Goal: Task Accomplishment & Management: Manage account settings

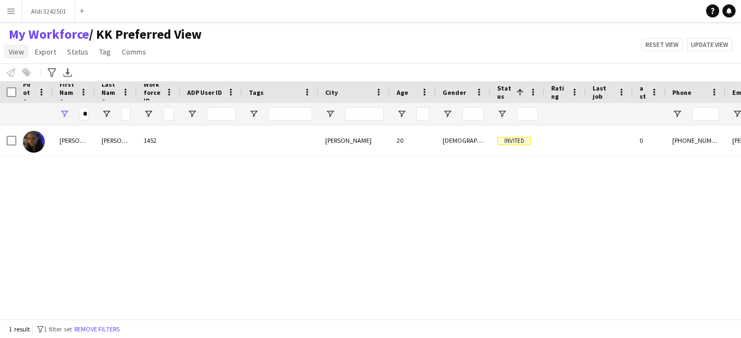
click at [19, 59] on link "View" at bounding box center [16, 52] width 24 height 14
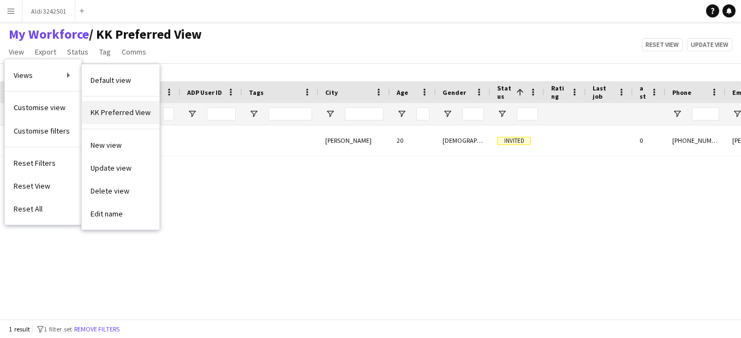
click at [122, 113] on span "KK Preferred View" at bounding box center [121, 113] width 60 height 10
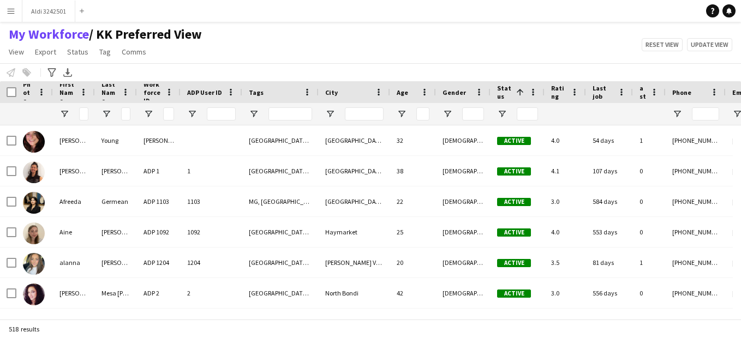
click at [9, 13] on app-icon "Menu" at bounding box center [11, 11] width 9 height 9
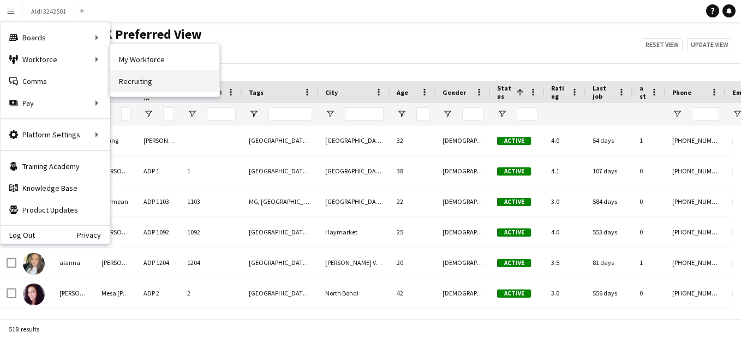
click at [144, 79] on link "Recruiting" at bounding box center [164, 81] width 109 height 22
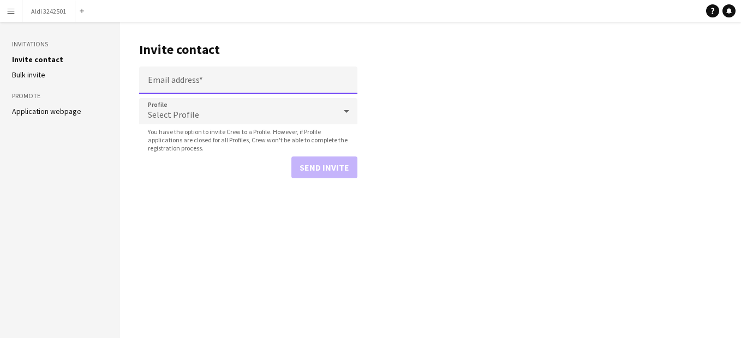
click at [179, 72] on input "Email address" at bounding box center [248, 80] width 218 height 27
paste input "**********"
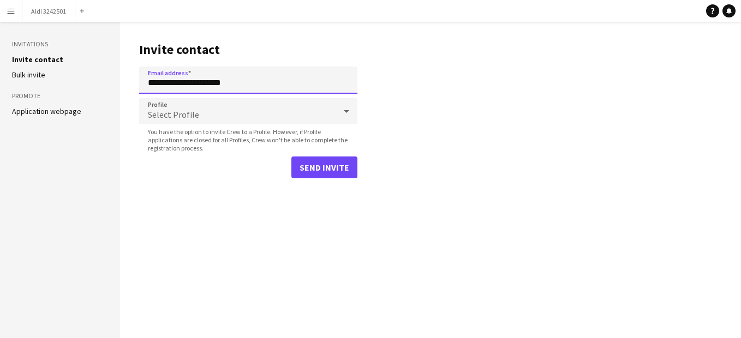
type input "**********"
click at [212, 114] on div "Select Profile" at bounding box center [237, 111] width 197 height 26
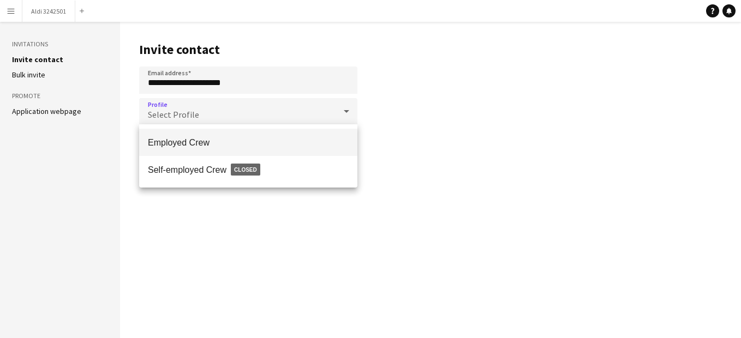
click at [223, 143] on span "Employed Crew" at bounding box center [248, 143] width 201 height 10
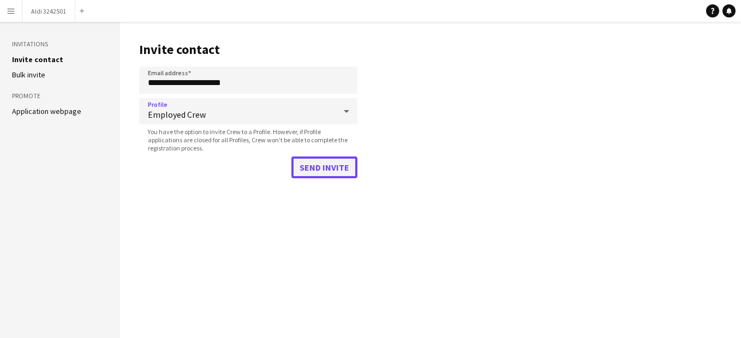
click at [316, 166] on button "Send invite" at bounding box center [325, 168] width 66 height 22
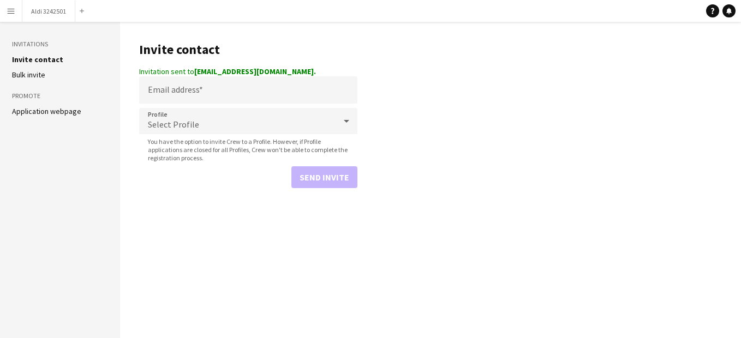
click at [11, 13] on app-icon "Menu" at bounding box center [11, 11] width 9 height 9
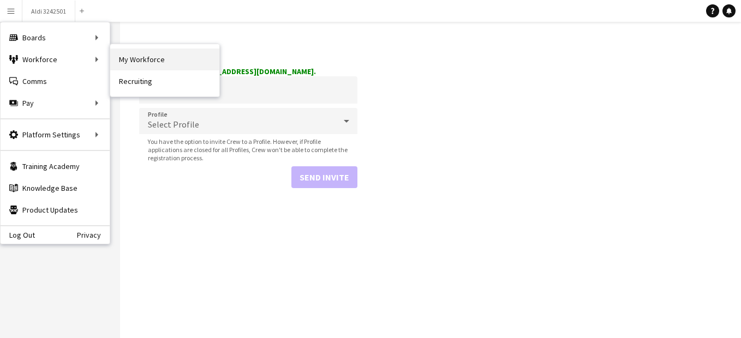
click at [168, 64] on link "My Workforce" at bounding box center [164, 60] width 109 height 22
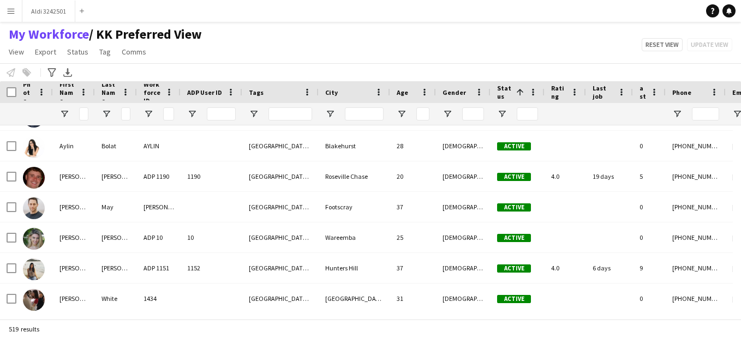
scroll to position [1051, 0]
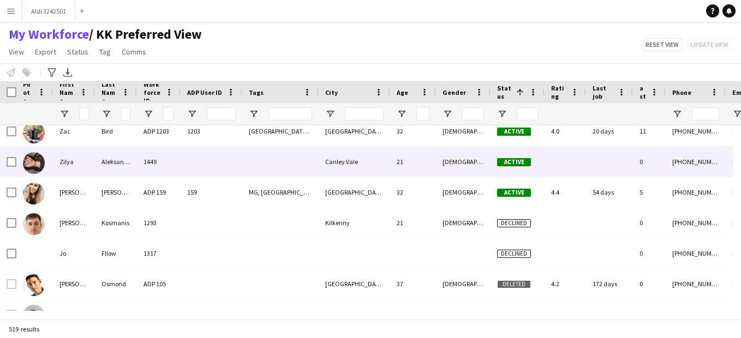
click at [34, 167] on img at bounding box center [34, 163] width 22 height 22
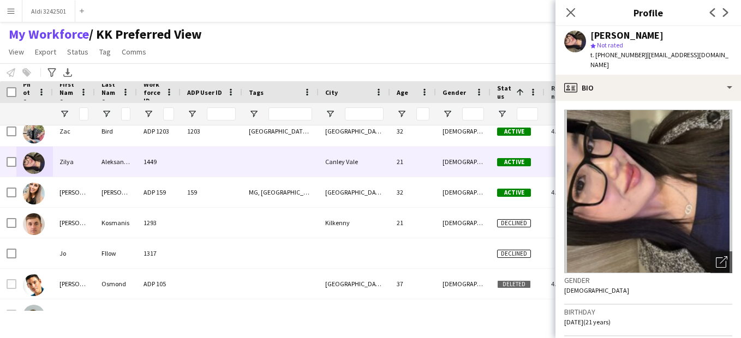
click at [655, 201] on img at bounding box center [648, 192] width 168 height 164
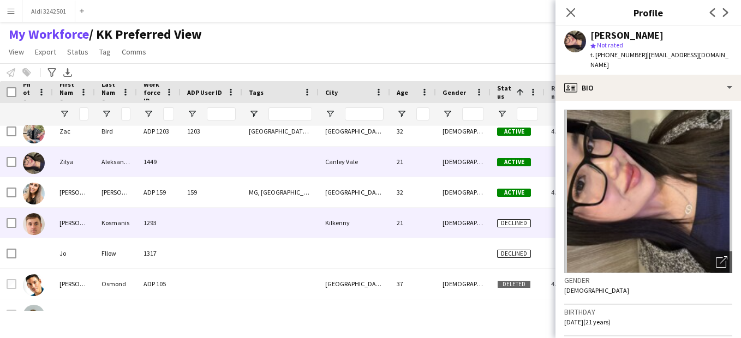
click at [277, 227] on div at bounding box center [280, 223] width 76 height 30
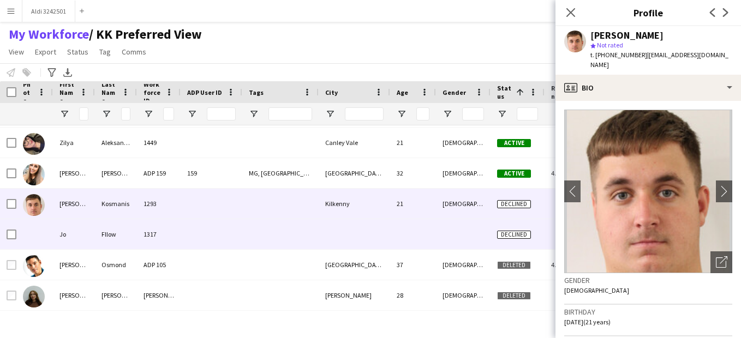
click at [228, 230] on div at bounding box center [212, 234] width 62 height 30
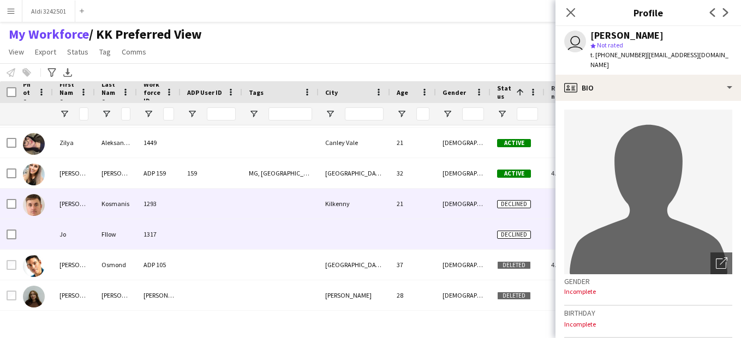
click at [222, 200] on div at bounding box center [212, 204] width 62 height 30
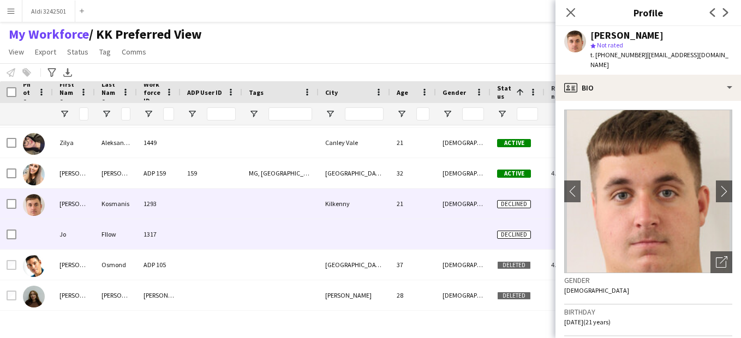
click at [212, 223] on div at bounding box center [212, 234] width 62 height 30
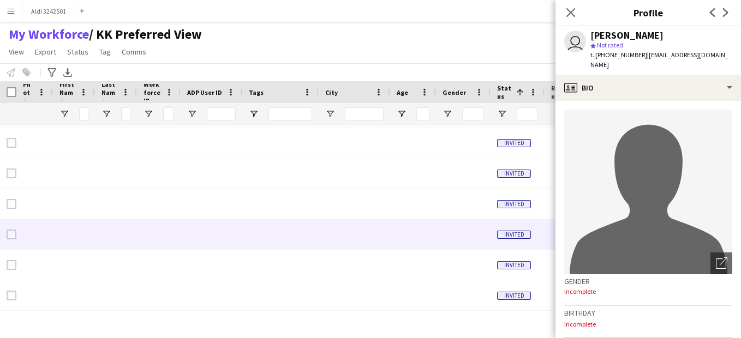
scroll to position [9995, 0]
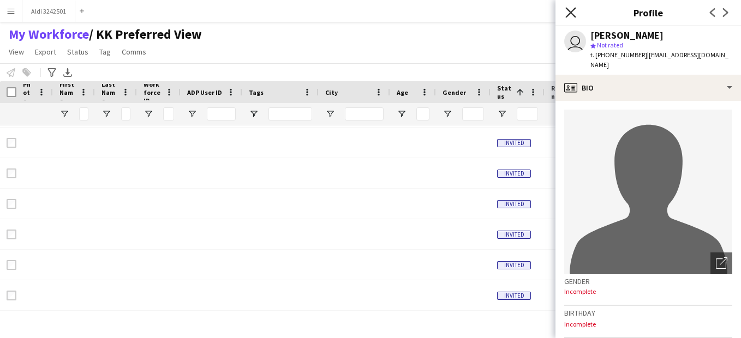
click at [569, 14] on icon at bounding box center [571, 12] width 10 height 10
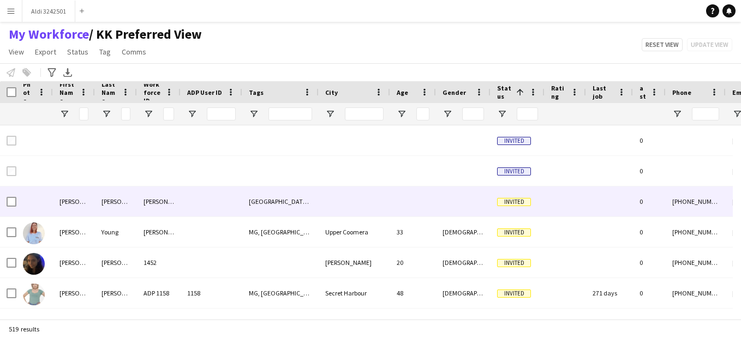
click at [270, 213] on div "[GEOGRAPHIC_DATA], [GEOGRAPHIC_DATA]" at bounding box center [280, 202] width 76 height 30
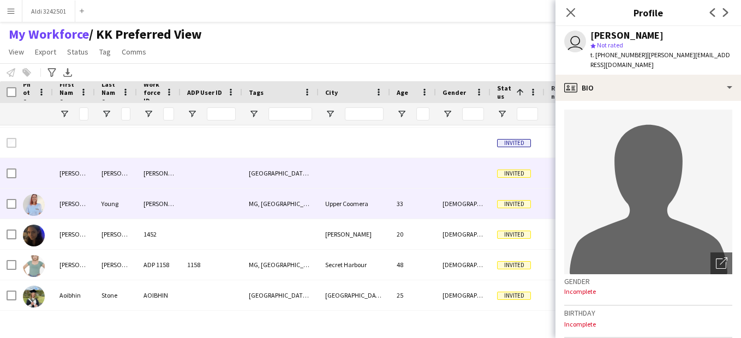
click at [270, 213] on div "MG, [GEOGRAPHIC_DATA]" at bounding box center [280, 204] width 76 height 30
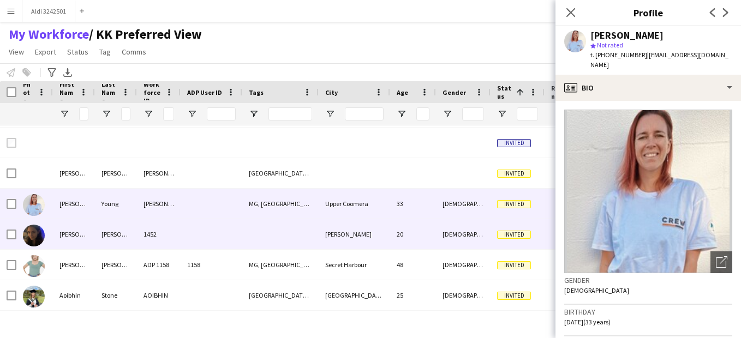
click at [258, 236] on div at bounding box center [280, 234] width 76 height 30
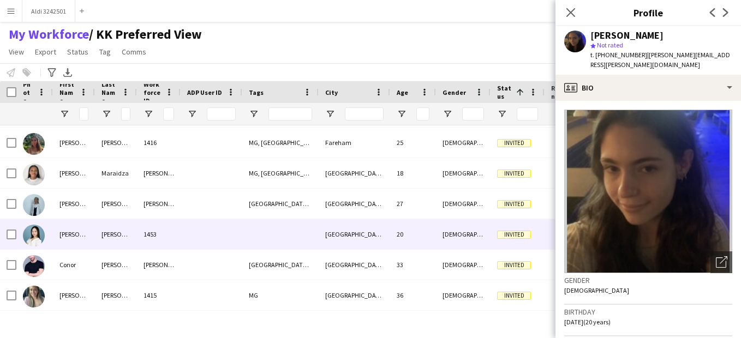
click at [38, 237] on img at bounding box center [34, 236] width 22 height 22
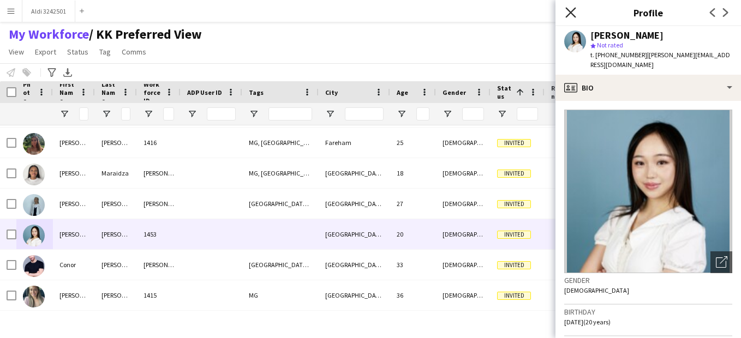
click at [570, 15] on icon "Close pop-in" at bounding box center [571, 12] width 10 height 10
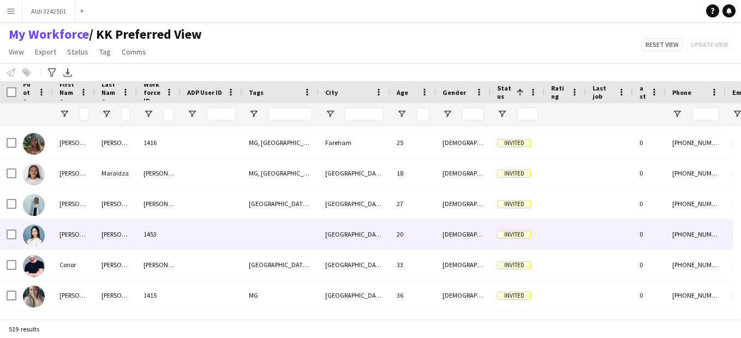
click at [238, 247] on div at bounding box center [212, 234] width 62 height 30
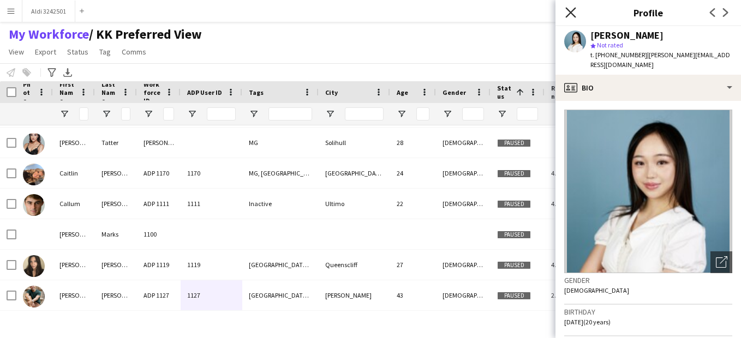
click at [571, 11] on icon "Close pop-in" at bounding box center [571, 12] width 10 height 10
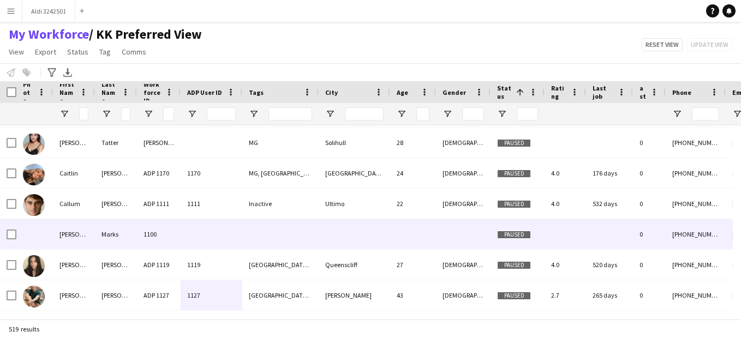
click at [234, 233] on div at bounding box center [212, 234] width 62 height 30
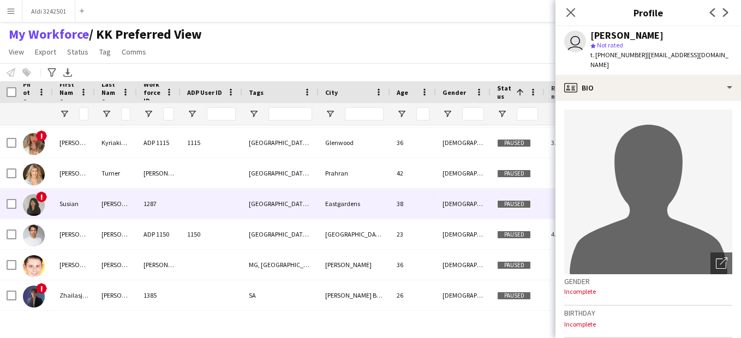
scroll to position [15622, 0]
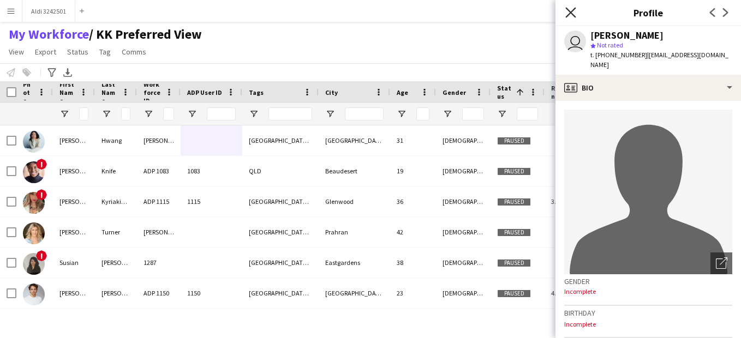
click at [567, 15] on icon "Close pop-in" at bounding box center [571, 12] width 10 height 10
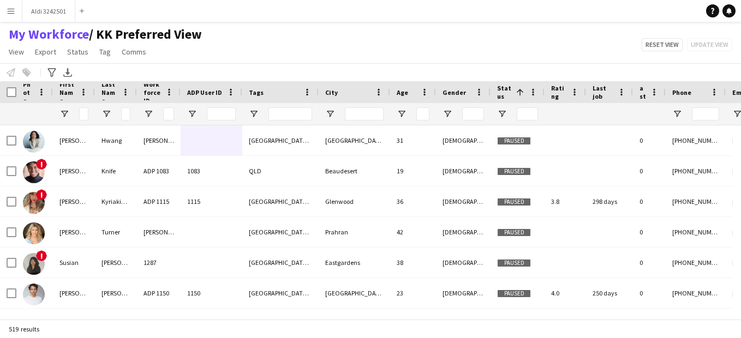
scroll to position [0, 0]
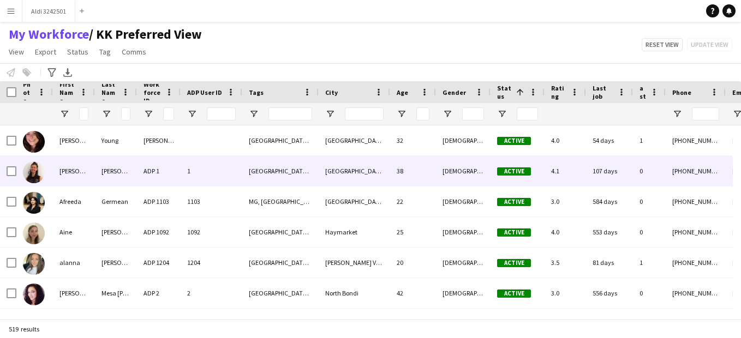
click at [234, 162] on div "1" at bounding box center [212, 171] width 62 height 30
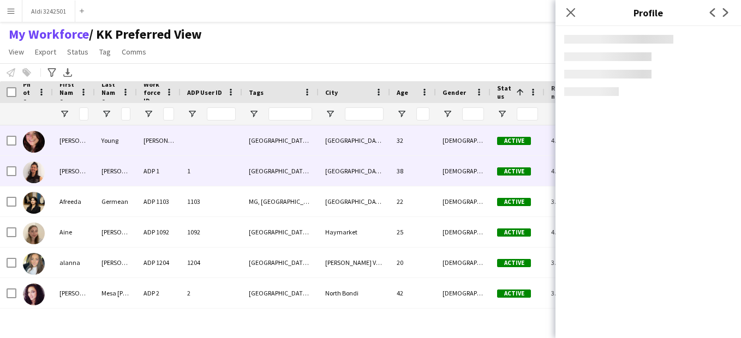
click at [276, 139] on div "[GEOGRAPHIC_DATA], [GEOGRAPHIC_DATA]" at bounding box center [280, 141] width 76 height 30
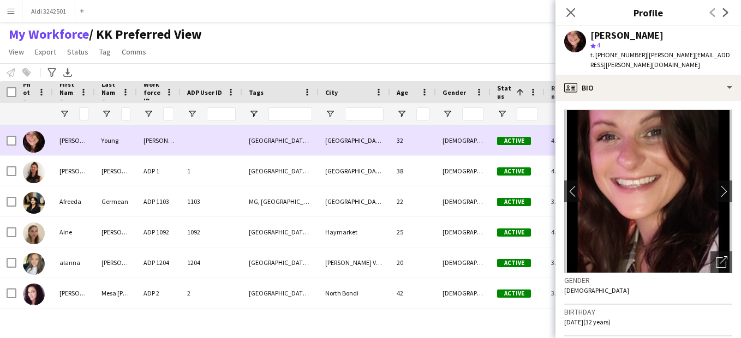
click at [276, 139] on div "[GEOGRAPHIC_DATA], [GEOGRAPHIC_DATA]" at bounding box center [280, 141] width 76 height 30
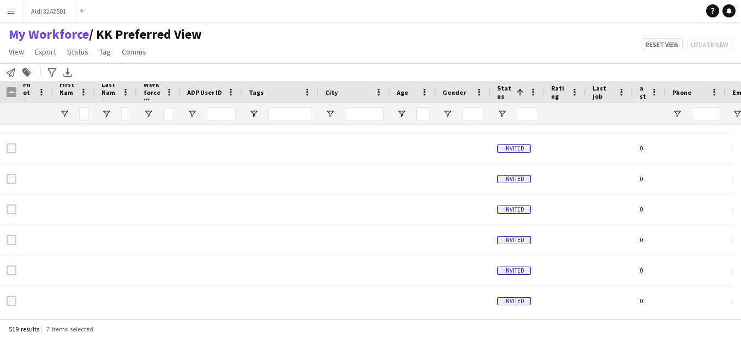
scroll to position [12608, 0]
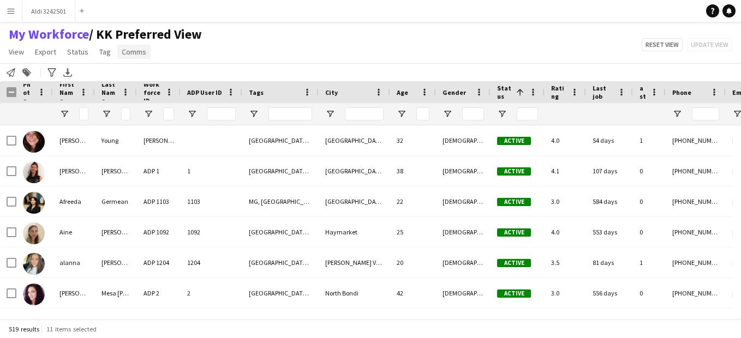
click at [128, 57] on link "Comms" at bounding box center [133, 52] width 33 height 14
click at [132, 73] on span "Send notification" at bounding box center [152, 75] width 56 height 10
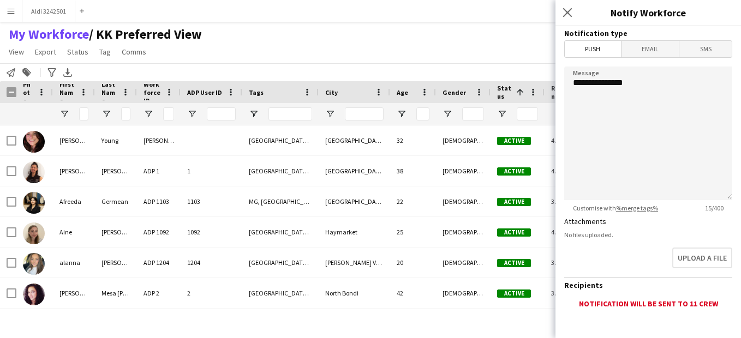
click at [644, 45] on span "Email" at bounding box center [651, 49] width 58 height 16
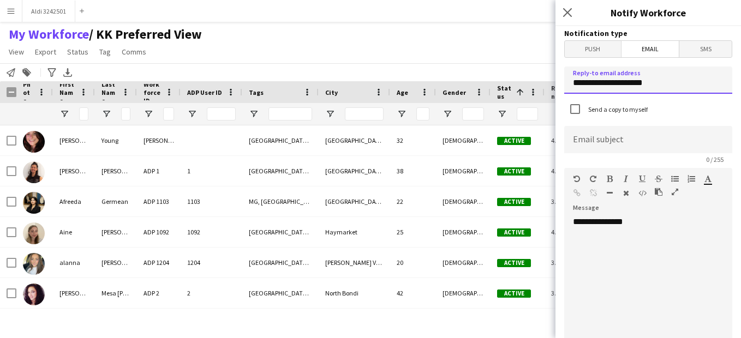
drag, startPoint x: 655, startPoint y: 87, endPoint x: 564, endPoint y: 82, distance: 90.7
click at [564, 82] on form "**********" at bounding box center [649, 329] width 186 height 607
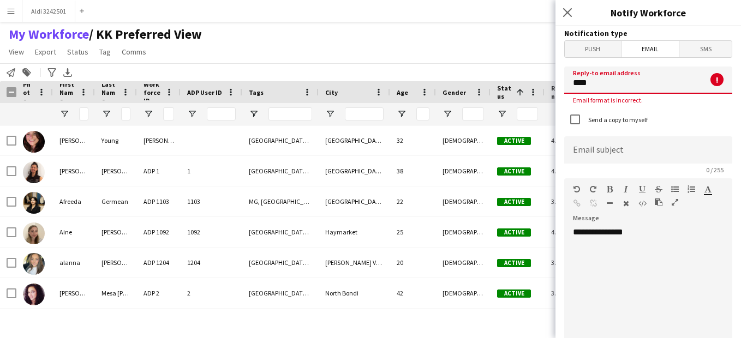
type input "**********"
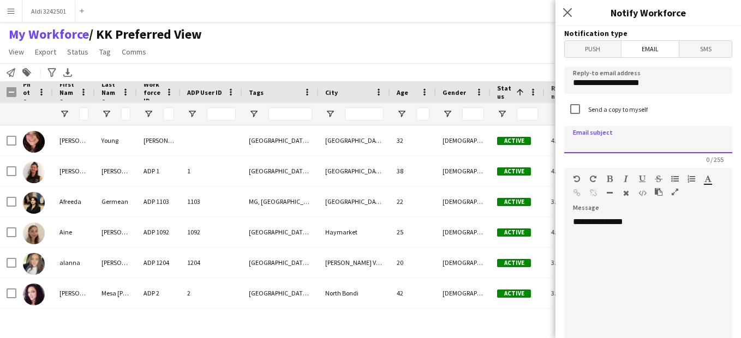
click at [595, 146] on input at bounding box center [648, 139] width 168 height 27
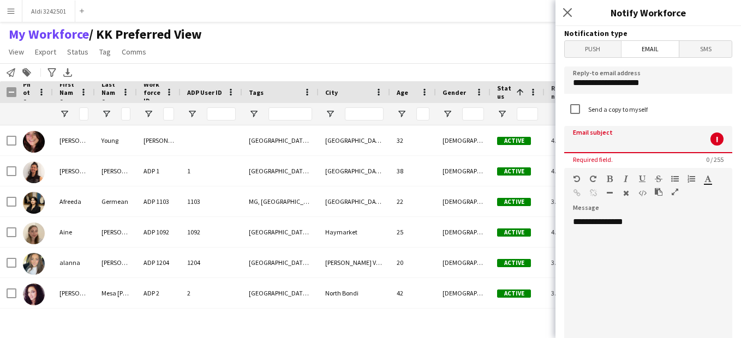
click at [655, 224] on div "**********" at bounding box center [644, 282] width 160 height 131
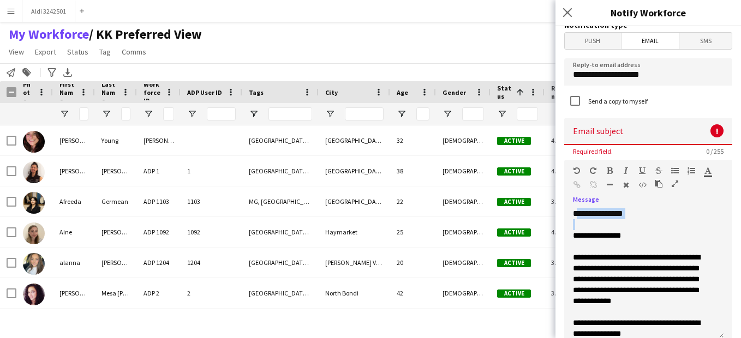
drag, startPoint x: 634, startPoint y: 223, endPoint x: 577, endPoint y: 181, distance: 71.5
click at [577, 181] on div "**********" at bounding box center [648, 250] width 168 height 180
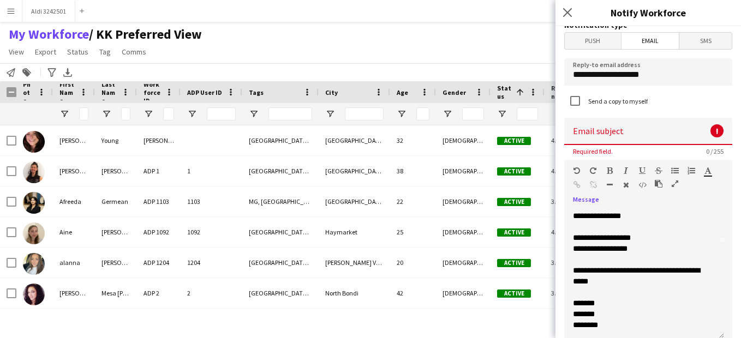
scroll to position [0, 0]
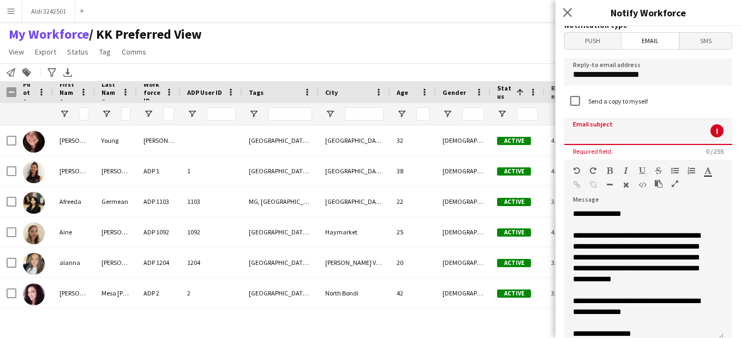
click at [611, 132] on input at bounding box center [648, 131] width 168 height 27
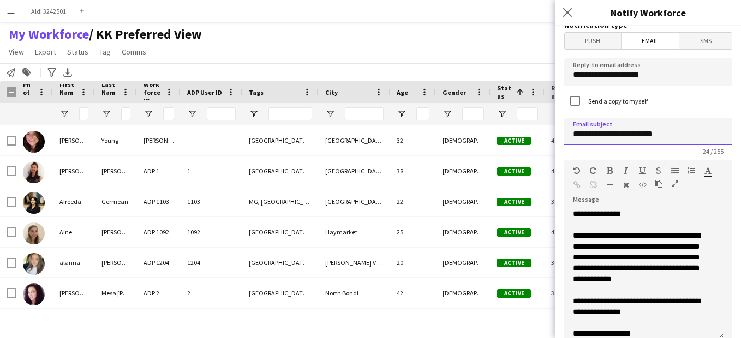
type input "**********"
click at [607, 102] on label "Send a copy to myself" at bounding box center [617, 101] width 62 height 8
click at [617, 104] on label "Send a copy to myself" at bounding box center [617, 101] width 62 height 8
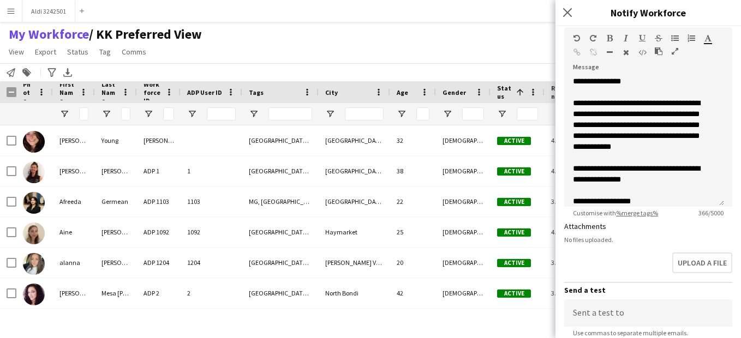
scroll to position [295, 0]
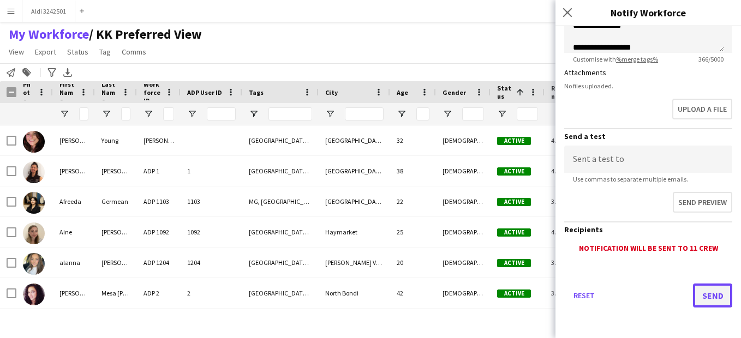
click at [704, 290] on button "Send" at bounding box center [712, 296] width 39 height 24
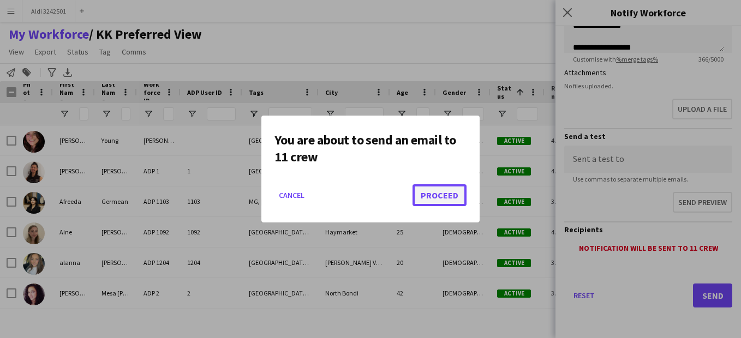
click at [439, 195] on button "Proceed" at bounding box center [440, 196] width 54 height 22
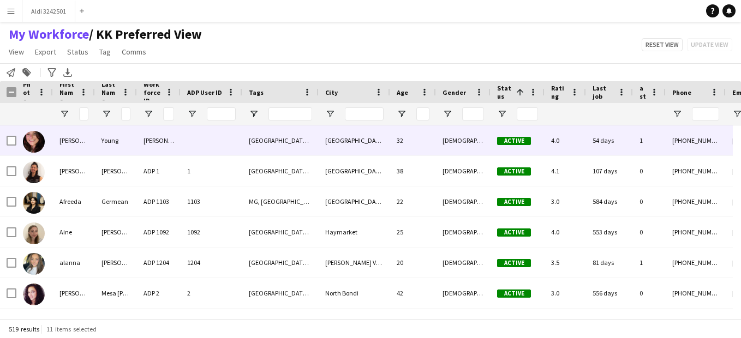
click at [294, 142] on div "[GEOGRAPHIC_DATA], [GEOGRAPHIC_DATA]" at bounding box center [280, 141] width 76 height 30
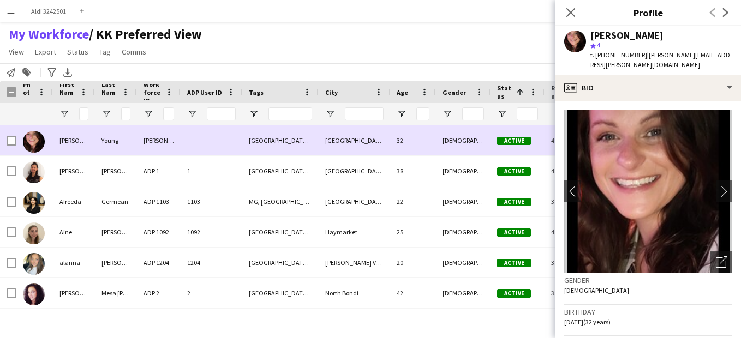
click at [247, 142] on div "[GEOGRAPHIC_DATA], [GEOGRAPHIC_DATA]" at bounding box center [280, 141] width 76 height 30
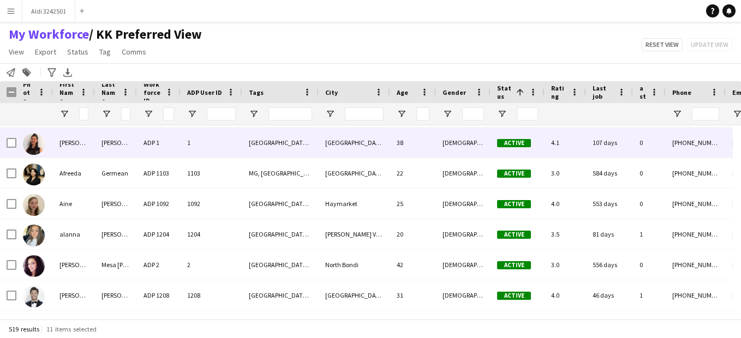
scroll to position [59, 0]
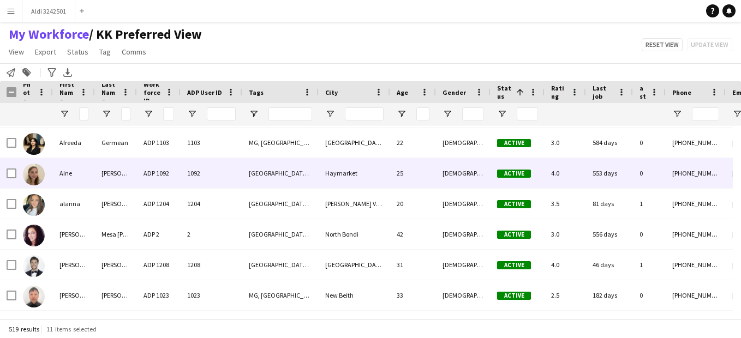
click at [262, 180] on div "[GEOGRAPHIC_DATA], [GEOGRAPHIC_DATA]" at bounding box center [280, 173] width 76 height 30
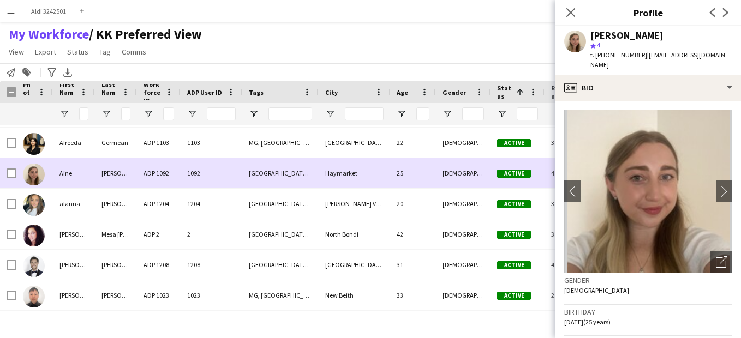
scroll to position [90, 0]
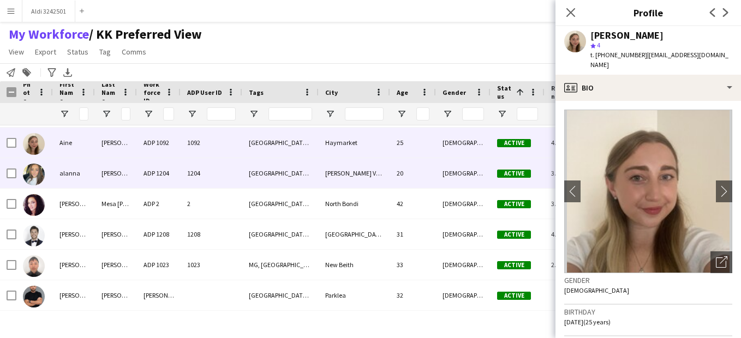
click at [262, 180] on div "[GEOGRAPHIC_DATA], [GEOGRAPHIC_DATA]" at bounding box center [280, 173] width 76 height 30
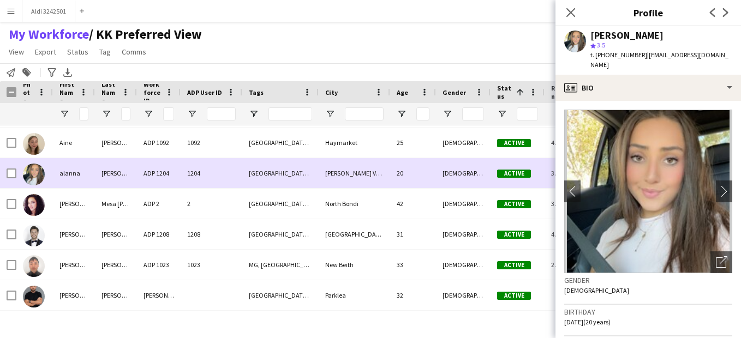
scroll to position [120, 0]
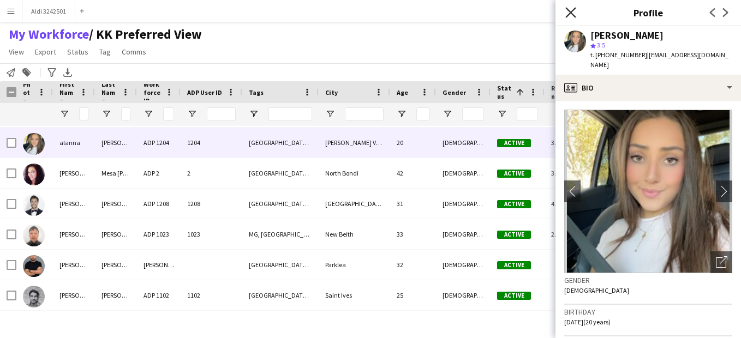
click at [570, 13] on icon at bounding box center [571, 12] width 10 height 10
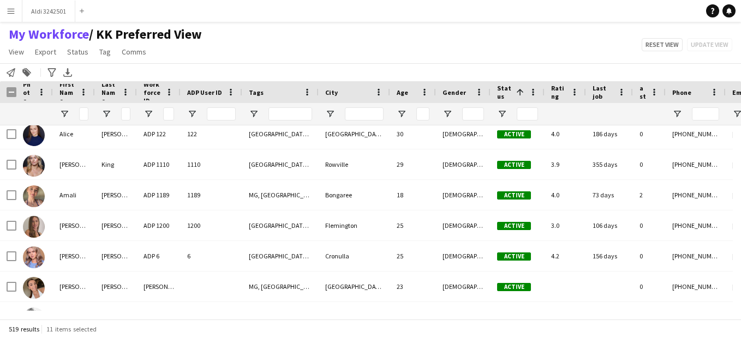
scroll to position [338, 0]
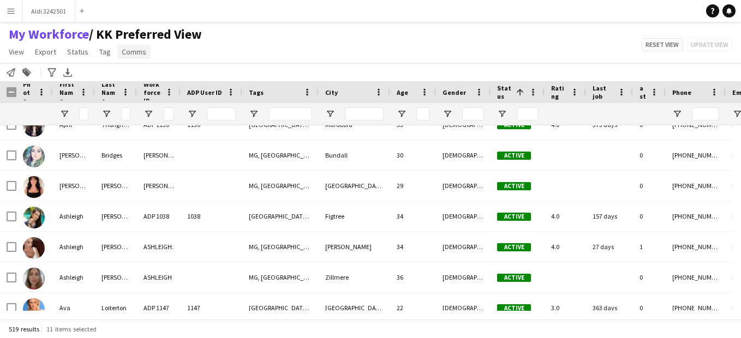
click at [144, 53] on span "Comms" at bounding box center [134, 52] width 25 height 10
click at [141, 68] on link "Send notification" at bounding box center [154, 75] width 76 height 23
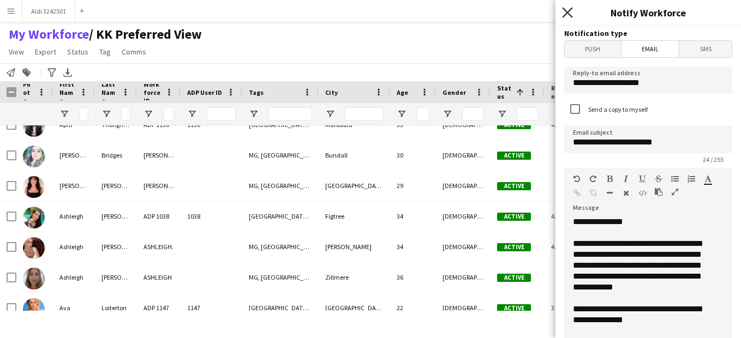
click at [567, 11] on icon "Close pop-in" at bounding box center [567, 12] width 10 height 10
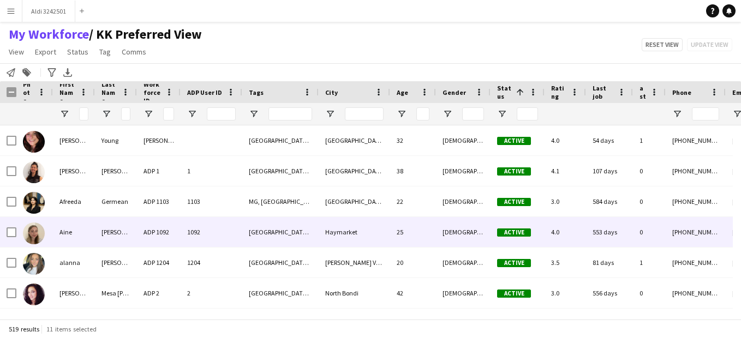
click at [353, 217] on div "Haymarket" at bounding box center [355, 232] width 72 height 30
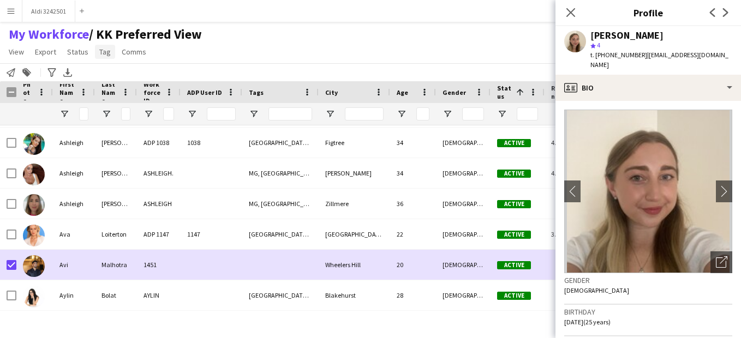
click at [102, 48] on span "Tag" at bounding box center [104, 52] width 11 height 10
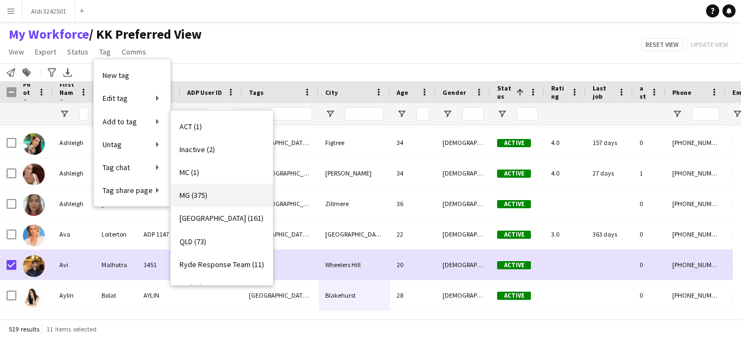
click at [204, 199] on span "MG (375)" at bounding box center [194, 196] width 28 height 10
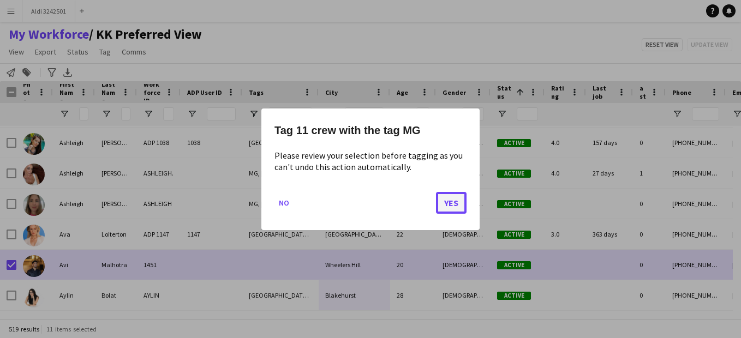
click at [451, 200] on button "Yes" at bounding box center [451, 203] width 31 height 22
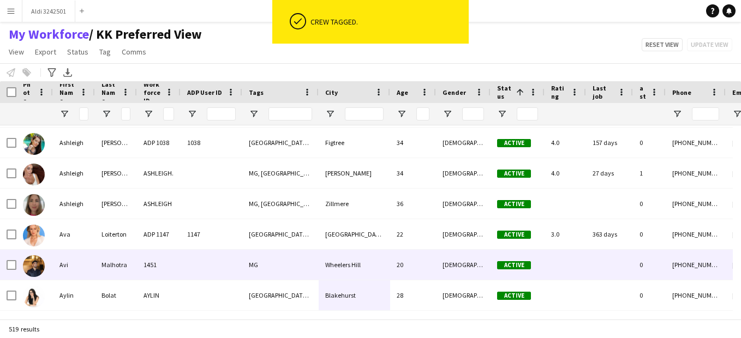
click at [287, 272] on div "MG" at bounding box center [280, 265] width 76 height 30
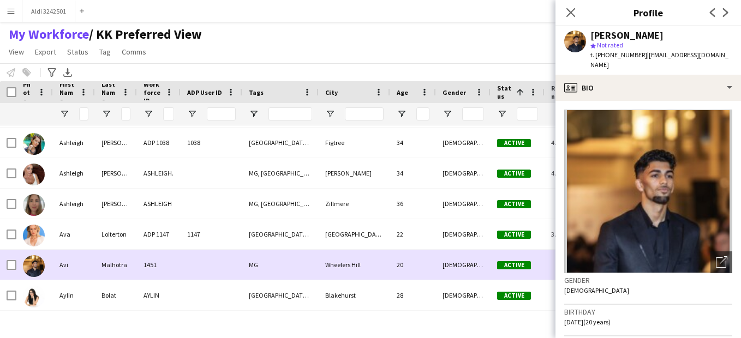
click at [282, 271] on div "MG" at bounding box center [280, 265] width 76 height 30
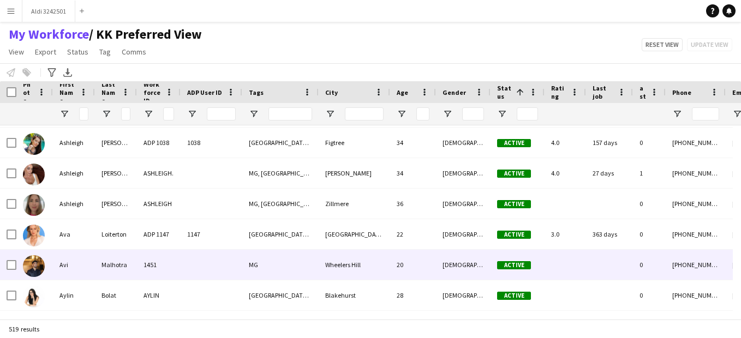
click at [282, 271] on div "MG" at bounding box center [280, 265] width 76 height 30
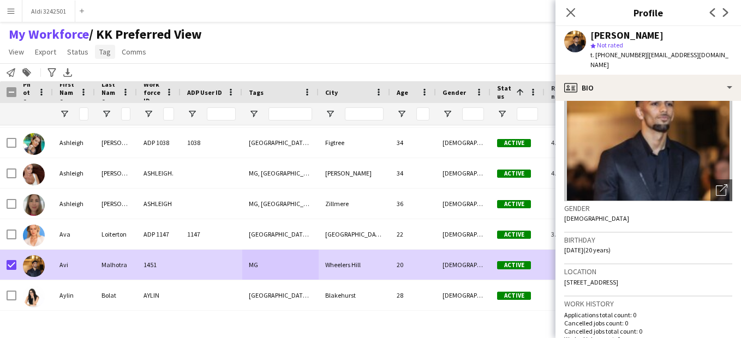
click at [106, 49] on span "Tag" at bounding box center [104, 52] width 11 height 10
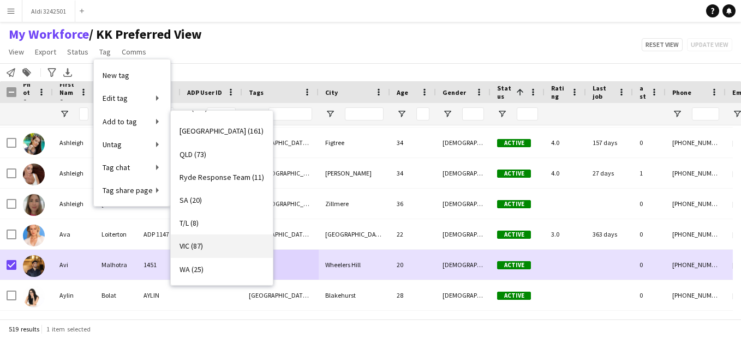
click at [219, 240] on link "VIC (87)" at bounding box center [222, 246] width 102 height 23
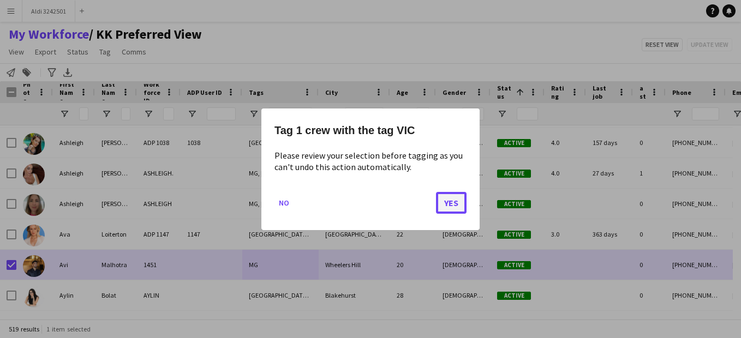
click at [447, 209] on button "Yes" at bounding box center [451, 203] width 31 height 22
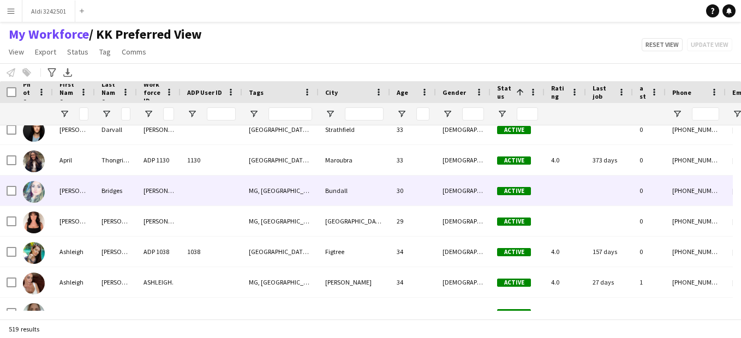
click at [31, 189] on img at bounding box center [34, 192] width 22 height 22
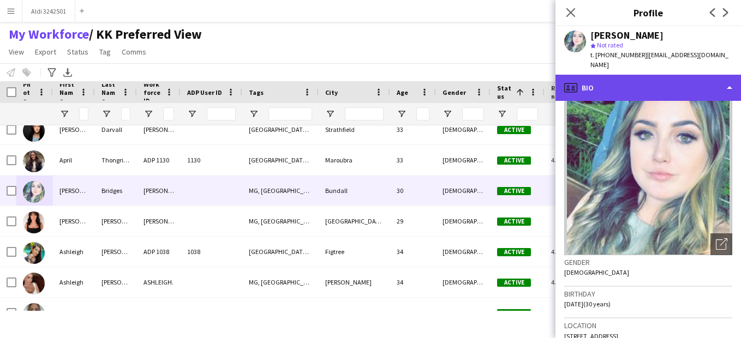
click at [660, 81] on div "profile Bio" at bounding box center [649, 88] width 186 height 26
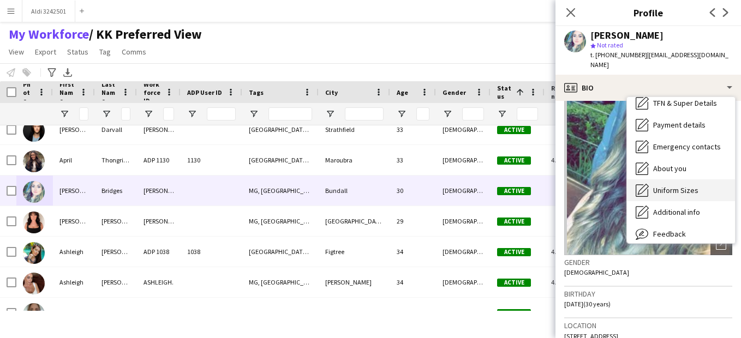
click at [680, 186] on span "Uniform Sizes" at bounding box center [675, 191] width 45 height 10
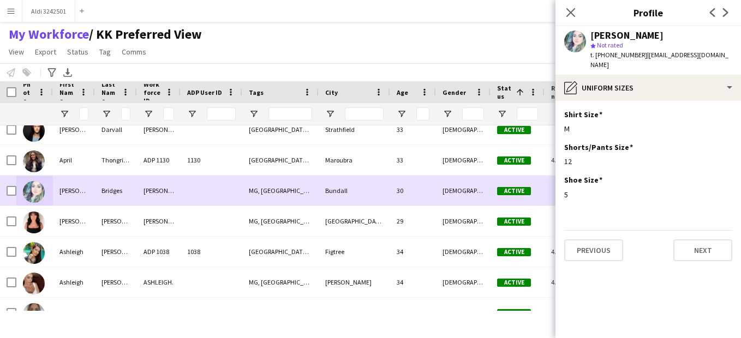
click at [215, 197] on div at bounding box center [212, 191] width 62 height 30
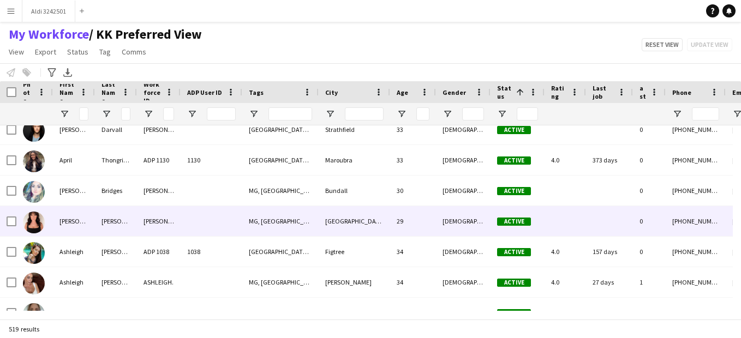
click at [215, 224] on div at bounding box center [212, 221] width 62 height 30
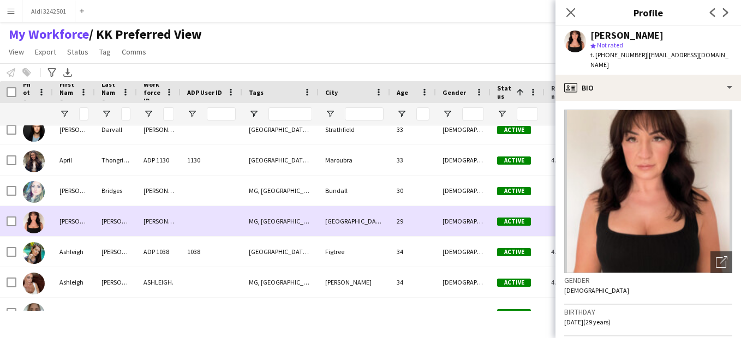
click at [324, 221] on div "[GEOGRAPHIC_DATA]" at bounding box center [355, 221] width 72 height 30
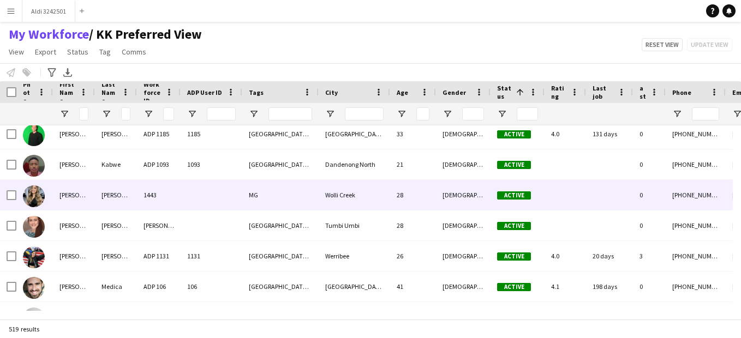
click at [168, 201] on div "1443" at bounding box center [159, 195] width 44 height 30
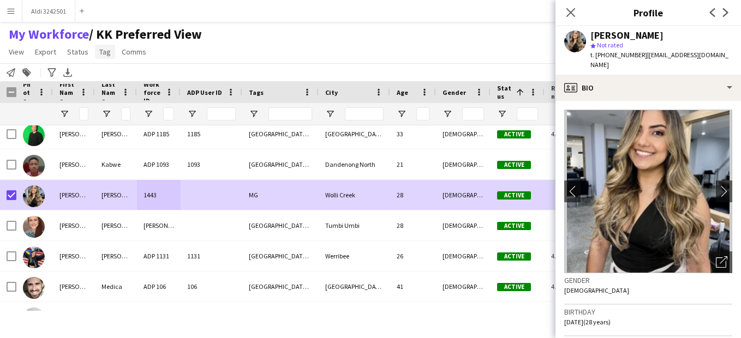
click at [106, 52] on span "Tag" at bounding box center [104, 52] width 11 height 10
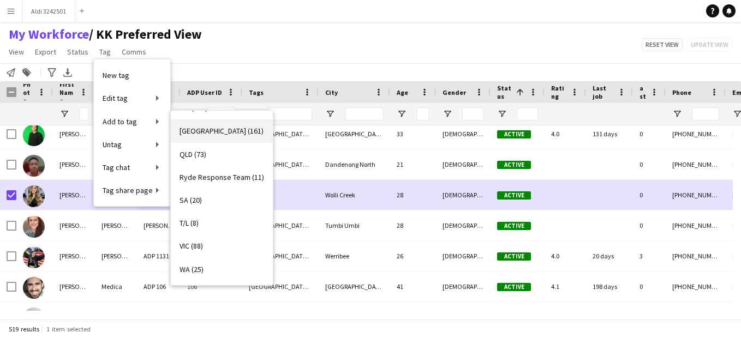
click at [225, 134] on link "[GEOGRAPHIC_DATA] (161)" at bounding box center [222, 131] width 102 height 23
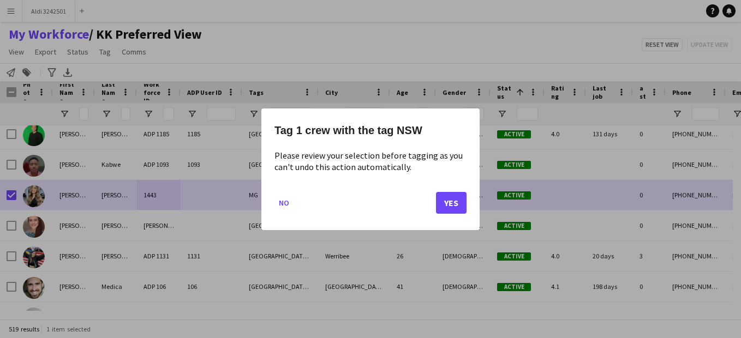
click at [433, 203] on mat-dialog-actions "No Yes" at bounding box center [371, 206] width 192 height 46
click at [441, 204] on button "Yes" at bounding box center [451, 203] width 31 height 22
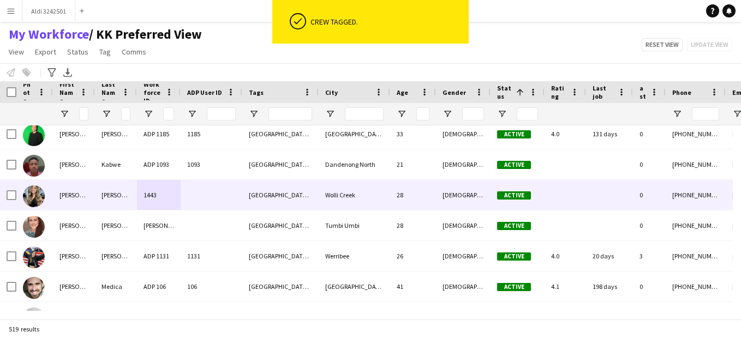
click at [261, 194] on div "[GEOGRAPHIC_DATA], [GEOGRAPHIC_DATA]" at bounding box center [280, 195] width 76 height 30
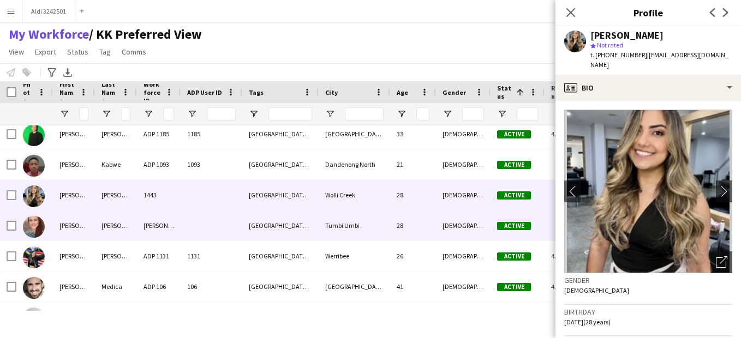
click at [246, 229] on div "[GEOGRAPHIC_DATA], [GEOGRAPHIC_DATA]" at bounding box center [280, 226] width 76 height 30
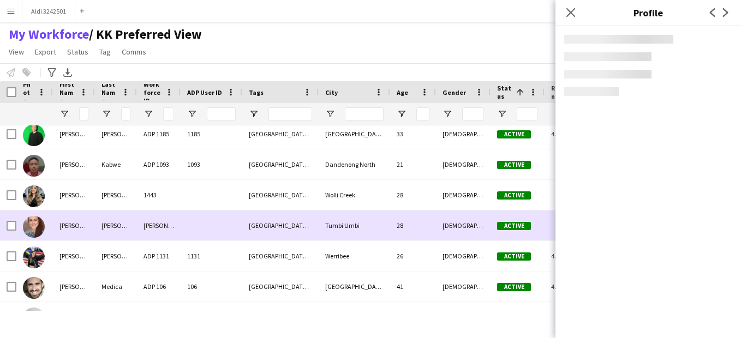
click at [248, 234] on div "[GEOGRAPHIC_DATA], [GEOGRAPHIC_DATA]" at bounding box center [280, 226] width 76 height 30
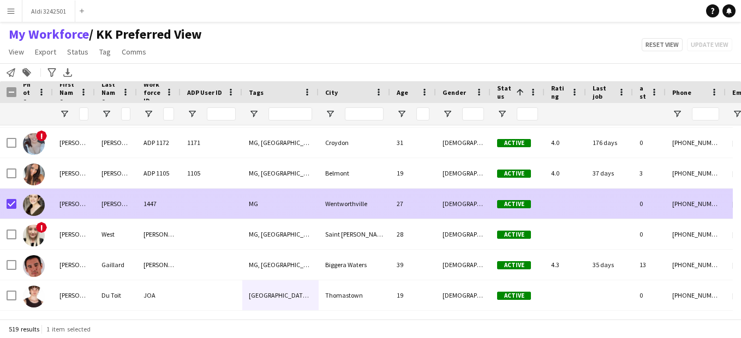
click at [179, 215] on div "1447" at bounding box center [159, 204] width 44 height 30
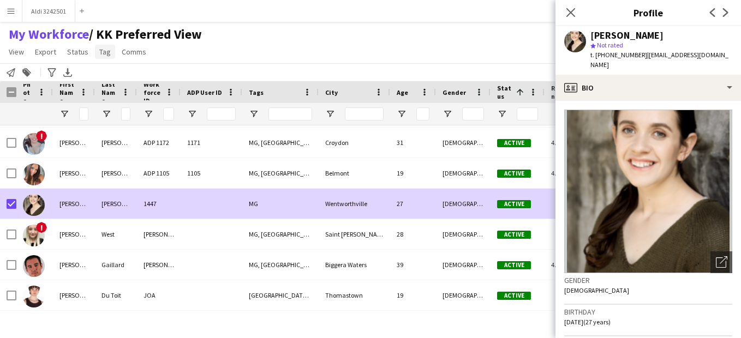
click at [101, 56] on span "Tag" at bounding box center [104, 52] width 11 height 10
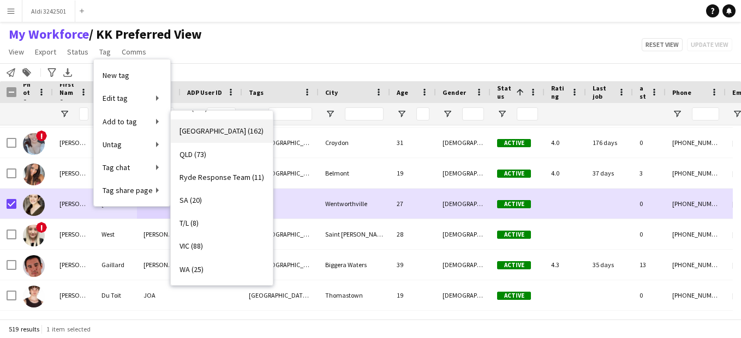
click at [231, 130] on link "[GEOGRAPHIC_DATA] (162)" at bounding box center [222, 131] width 102 height 23
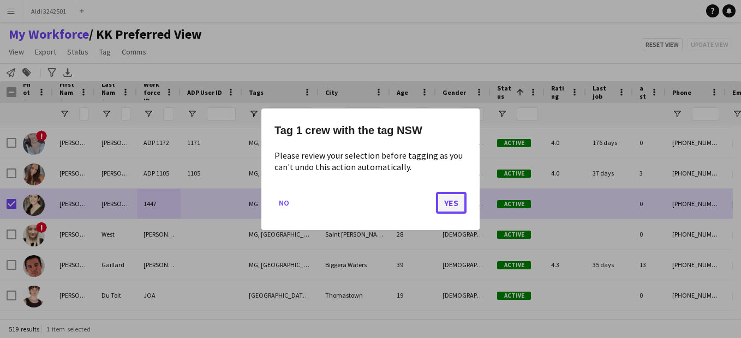
click at [449, 200] on button "Yes" at bounding box center [451, 203] width 31 height 22
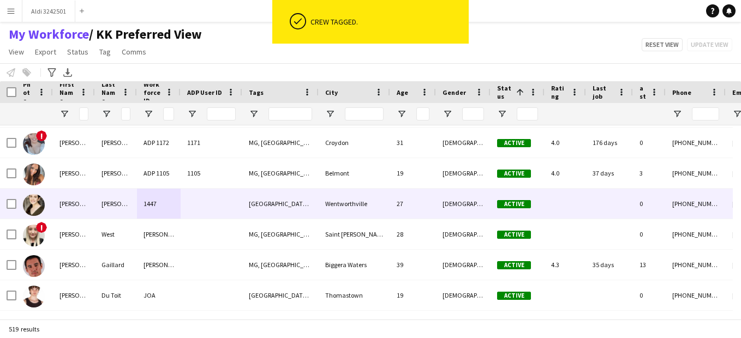
click at [257, 213] on div "[GEOGRAPHIC_DATA], [GEOGRAPHIC_DATA]" at bounding box center [280, 204] width 76 height 30
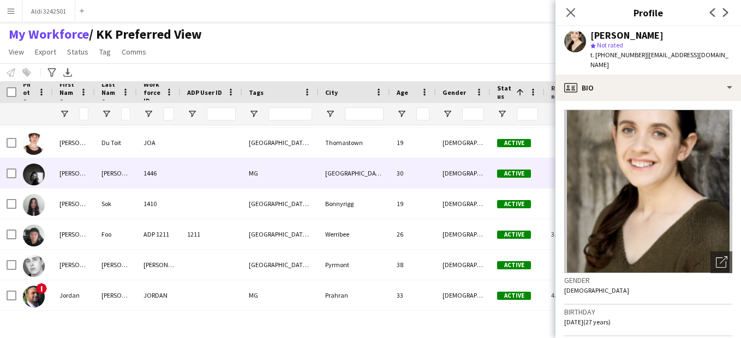
click at [247, 181] on div "MG" at bounding box center [280, 173] width 76 height 30
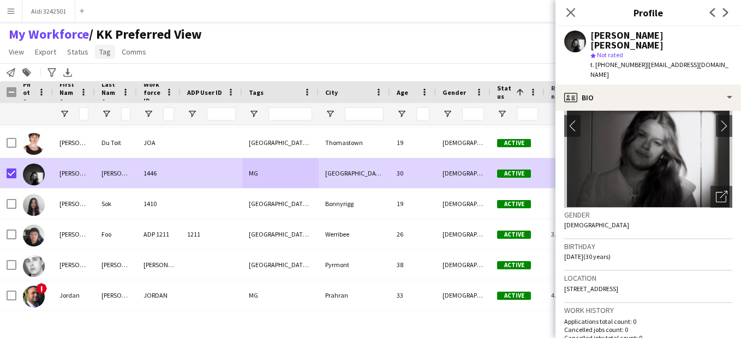
click at [105, 55] on span "Tag" at bounding box center [104, 52] width 11 height 10
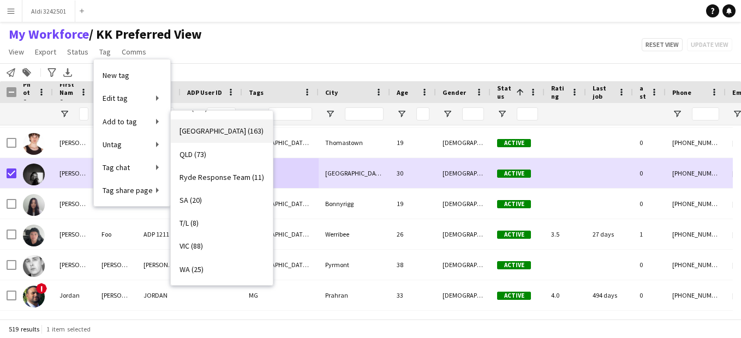
click at [234, 130] on link "[GEOGRAPHIC_DATA] (163)" at bounding box center [222, 131] width 102 height 23
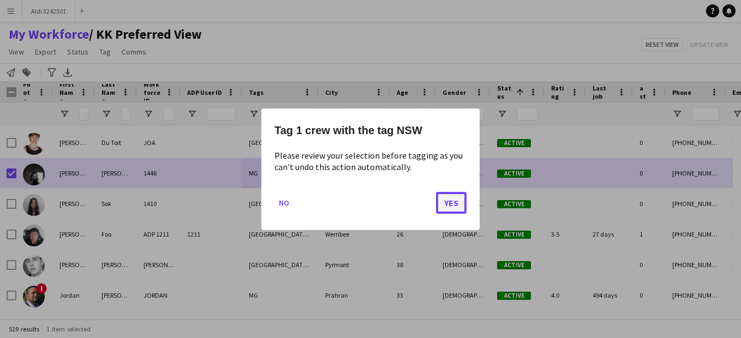
click at [453, 204] on button "Yes" at bounding box center [451, 203] width 31 height 22
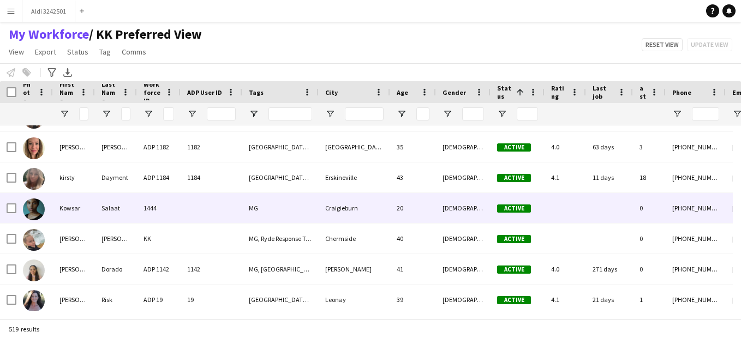
click at [286, 219] on div "MG" at bounding box center [280, 208] width 76 height 30
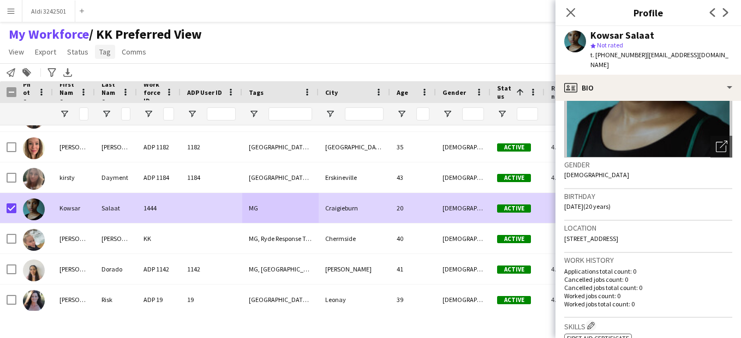
click at [99, 50] on span "Tag" at bounding box center [104, 52] width 11 height 10
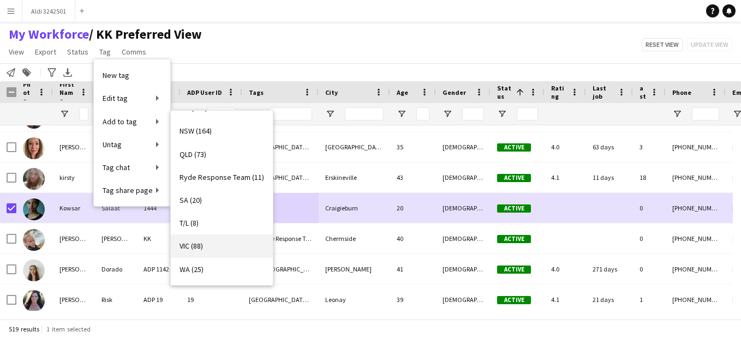
click at [230, 246] on link "VIC (88)" at bounding box center [222, 246] width 102 height 23
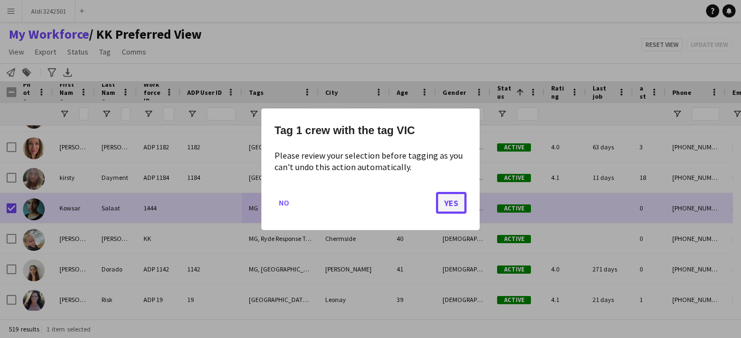
click at [453, 201] on button "Yes" at bounding box center [451, 203] width 31 height 22
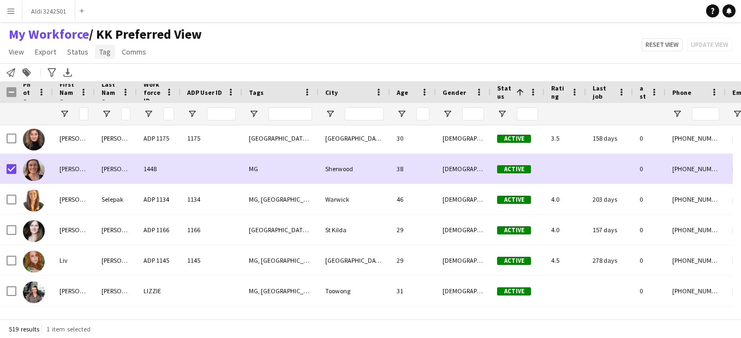
click at [106, 54] on span "Tag" at bounding box center [104, 52] width 11 height 10
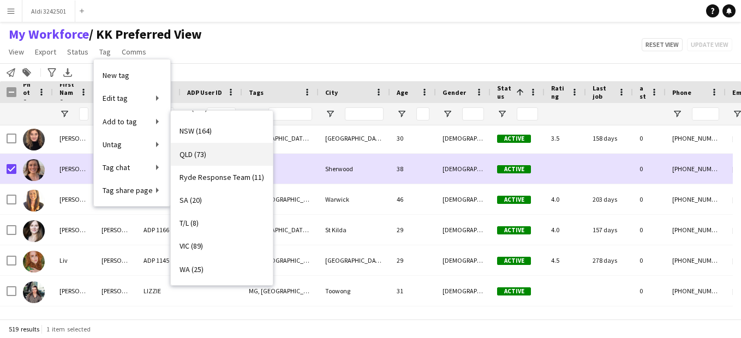
click at [227, 158] on link "QLD (73)" at bounding box center [222, 154] width 102 height 23
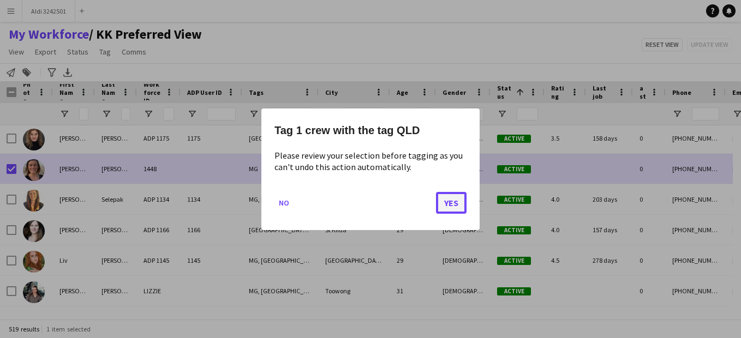
click at [460, 205] on button "Yes" at bounding box center [451, 203] width 31 height 22
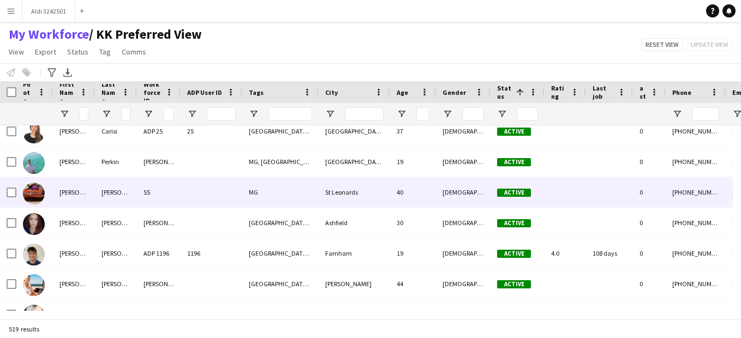
click at [195, 199] on div at bounding box center [212, 192] width 62 height 30
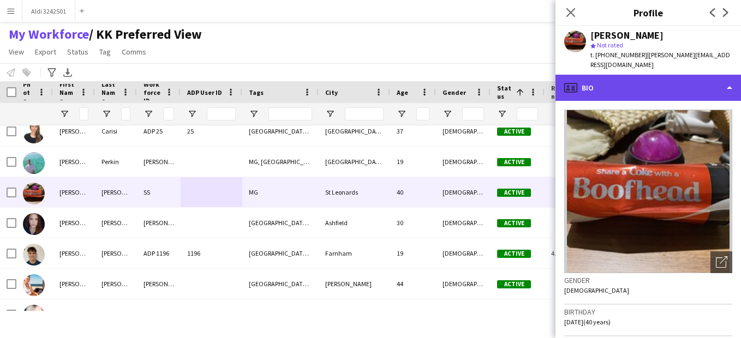
click at [715, 77] on div "profile Bio" at bounding box center [649, 88] width 186 height 26
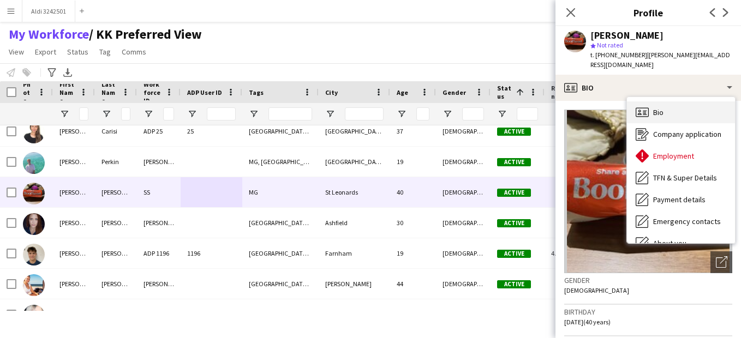
click at [678, 106] on div "Bio Bio" at bounding box center [681, 113] width 108 height 22
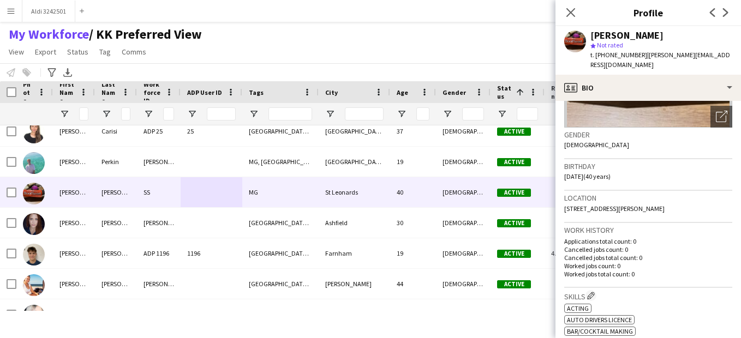
click at [666, 202] on div "Location [STREET_ADDRESS][PERSON_NAME]" at bounding box center [648, 207] width 168 height 32
click at [472, 54] on div "My Workforce / KK Preferred View View Views Default view KK Preferred View New …" at bounding box center [370, 44] width 741 height 37
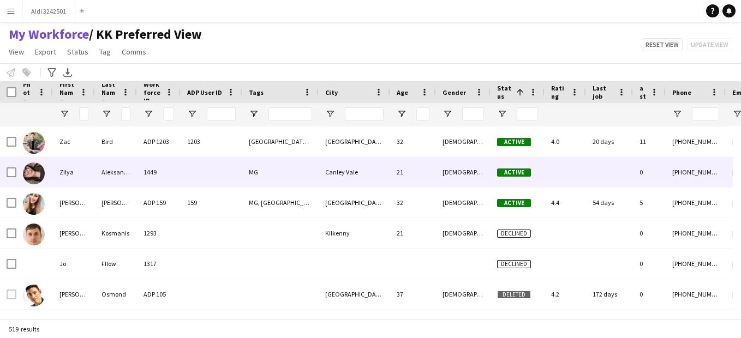
click at [326, 183] on div "Canley Vale" at bounding box center [355, 172] width 72 height 30
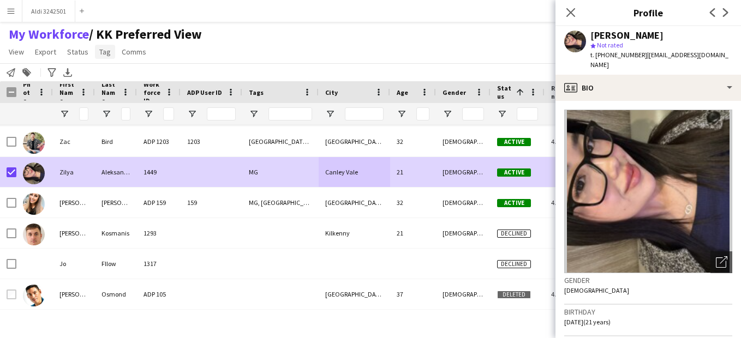
click at [103, 49] on span "Tag" at bounding box center [104, 52] width 11 height 10
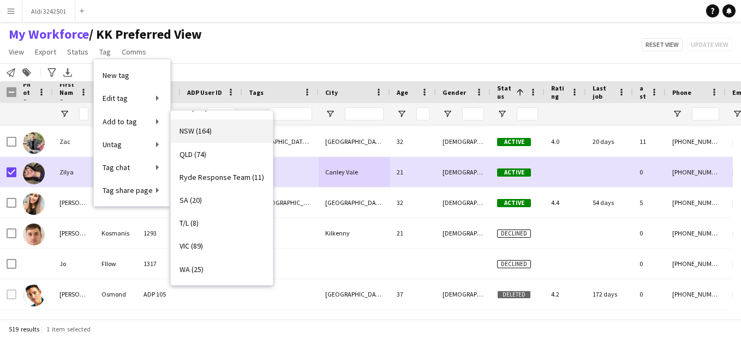
click at [230, 132] on link "NSW (164)" at bounding box center [222, 131] width 102 height 23
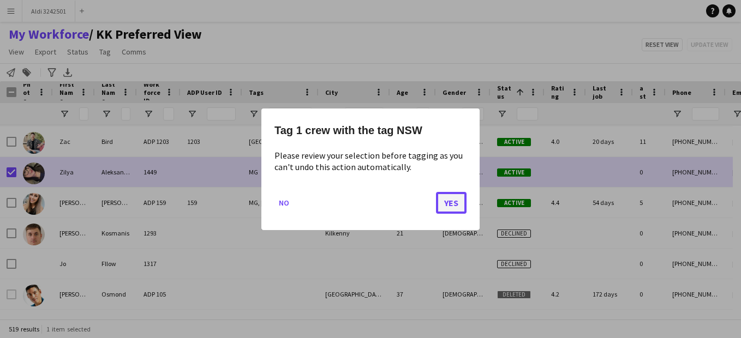
click at [457, 207] on button "Yes" at bounding box center [451, 203] width 31 height 22
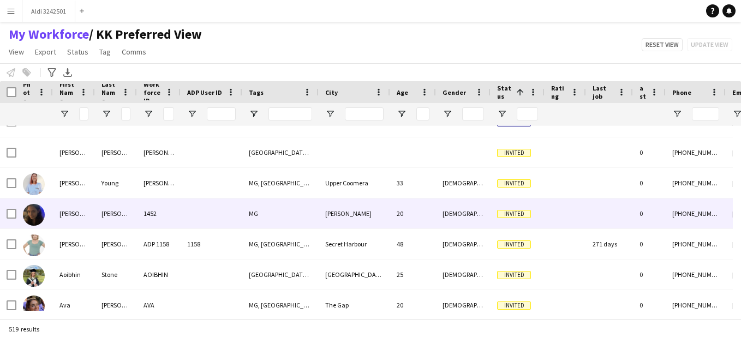
click at [192, 211] on div at bounding box center [212, 214] width 62 height 30
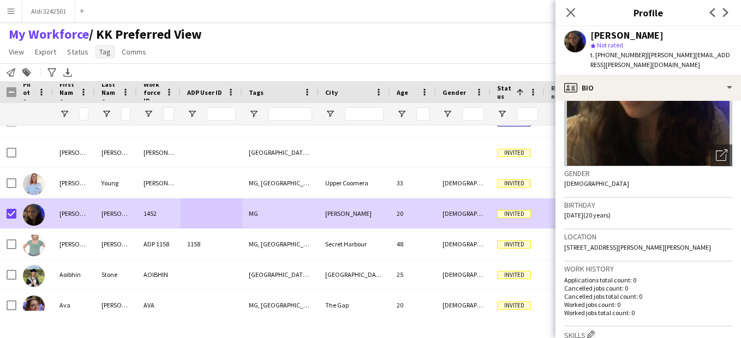
click at [97, 52] on link "Tag" at bounding box center [105, 52] width 20 height 14
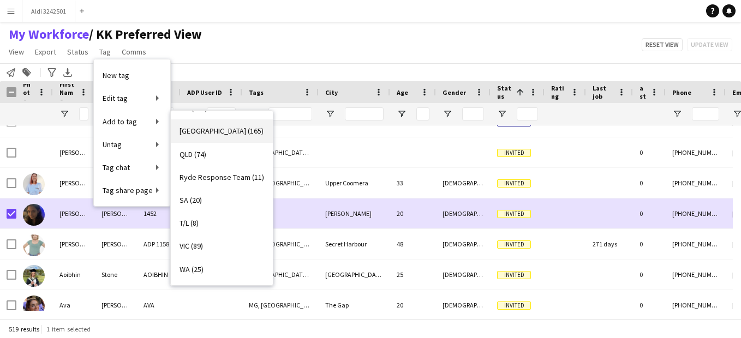
click at [196, 135] on span "[GEOGRAPHIC_DATA] (165)" at bounding box center [222, 131] width 84 height 10
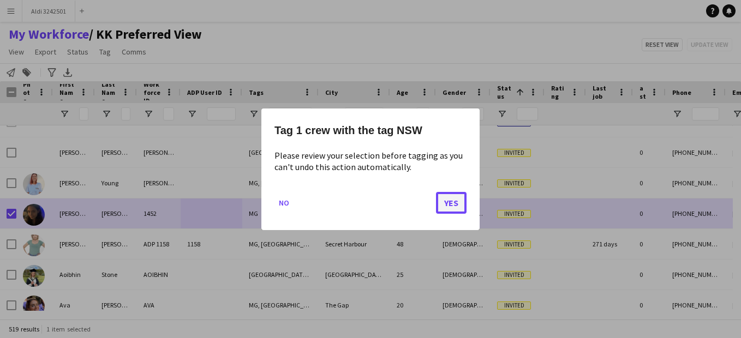
click at [442, 198] on button "Yes" at bounding box center [451, 203] width 31 height 22
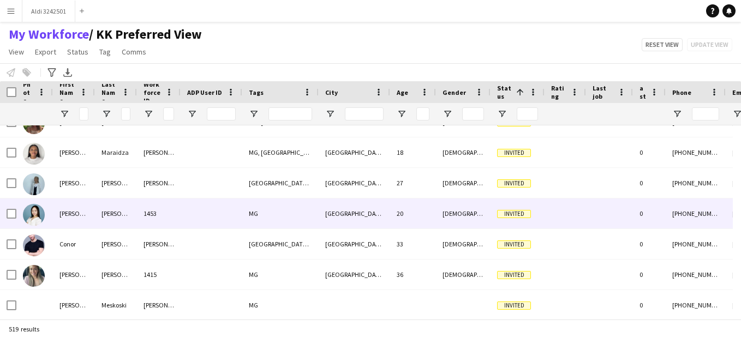
click at [254, 212] on div "MG" at bounding box center [280, 214] width 76 height 30
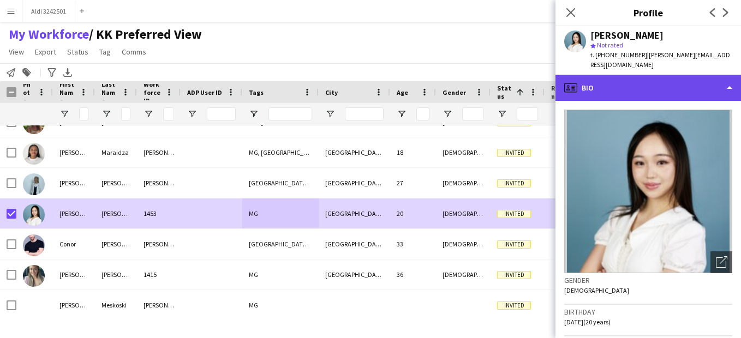
click at [601, 76] on div "profile Bio" at bounding box center [649, 88] width 186 height 26
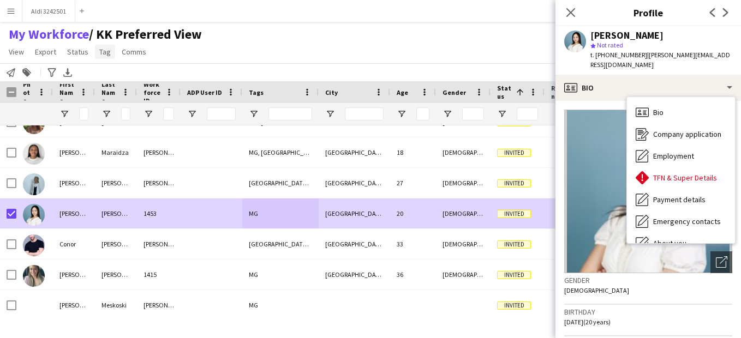
click at [103, 55] on span "Tag" at bounding box center [104, 52] width 11 height 10
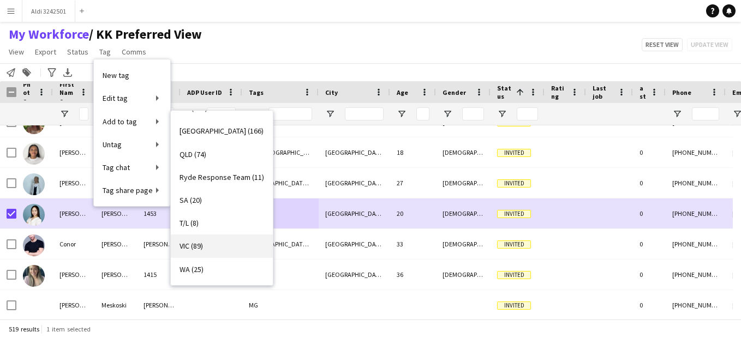
click at [206, 242] on link "VIC (89)" at bounding box center [222, 246] width 102 height 23
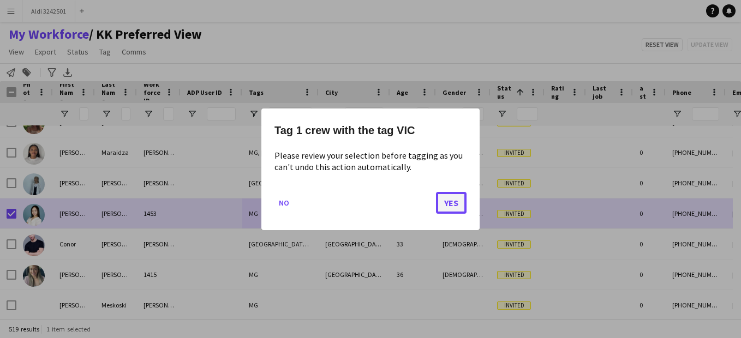
click at [454, 210] on button "Yes" at bounding box center [451, 203] width 31 height 22
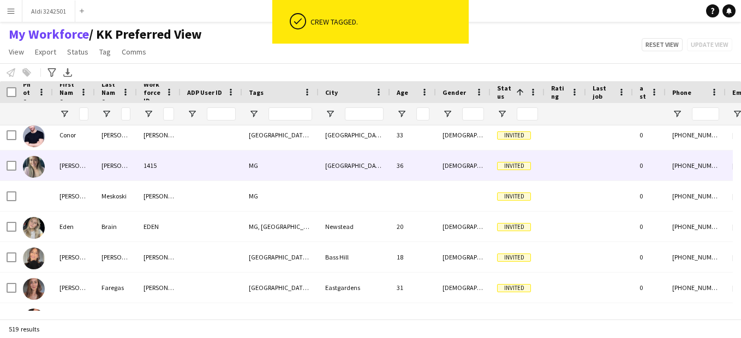
click at [264, 176] on div "MG" at bounding box center [280, 166] width 76 height 30
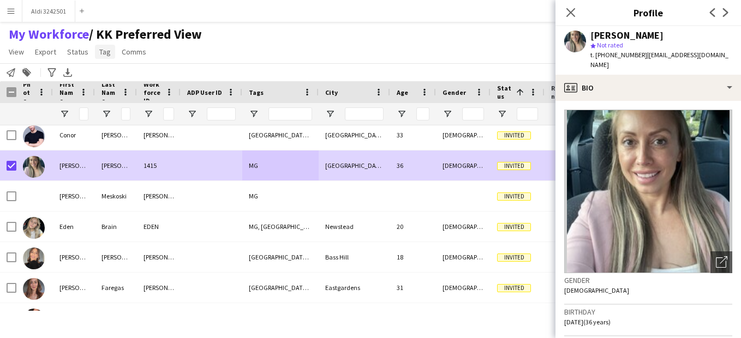
click at [104, 47] on span "Tag" at bounding box center [104, 52] width 11 height 10
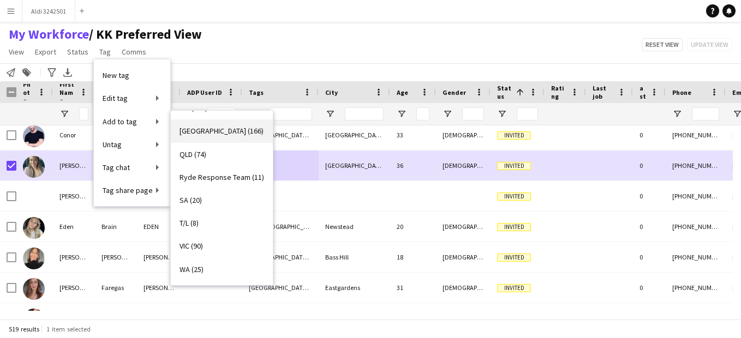
click at [217, 128] on link "[GEOGRAPHIC_DATA] (166)" at bounding box center [222, 131] width 102 height 23
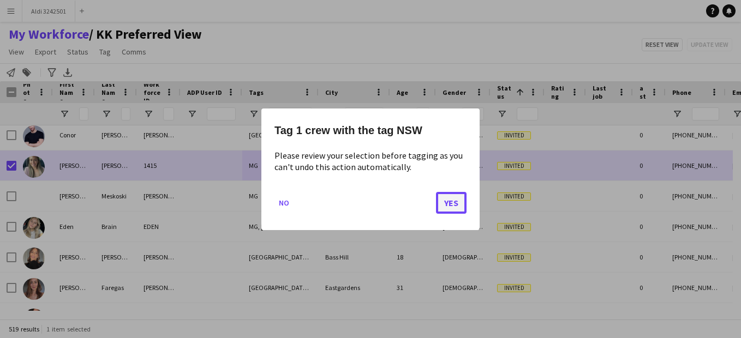
click at [444, 203] on button "Yes" at bounding box center [451, 203] width 31 height 22
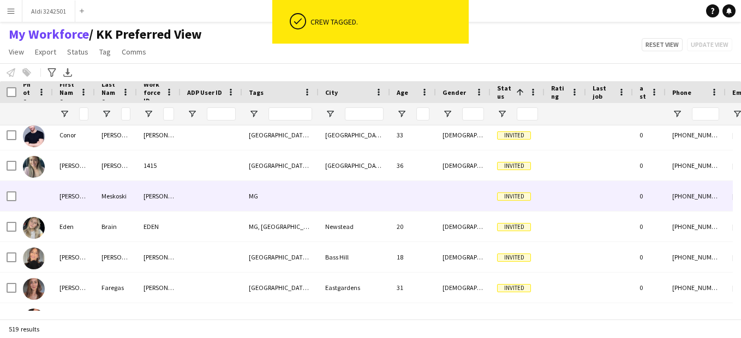
click at [79, 196] on div "[PERSON_NAME]" at bounding box center [74, 196] width 42 height 30
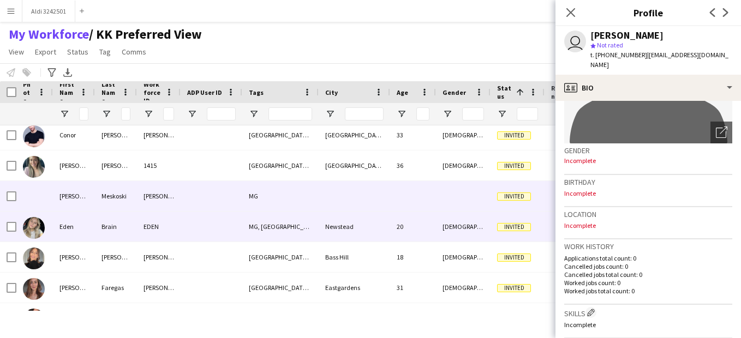
click at [280, 221] on div "MG, [GEOGRAPHIC_DATA]" at bounding box center [280, 227] width 76 height 30
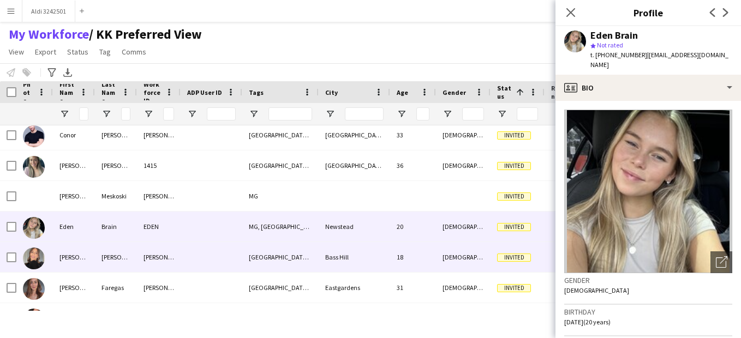
click at [283, 253] on div "[GEOGRAPHIC_DATA], [GEOGRAPHIC_DATA]" at bounding box center [280, 257] width 76 height 30
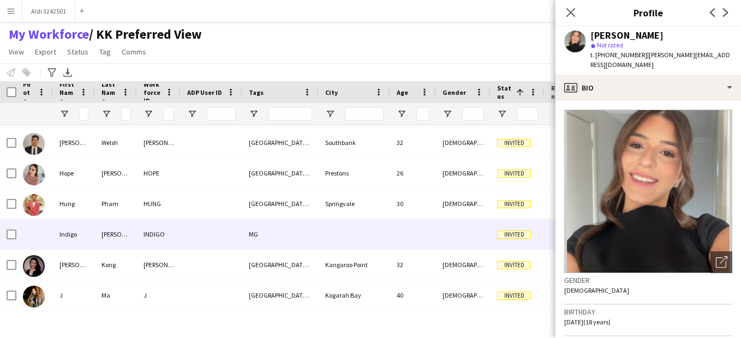
click at [274, 239] on div "MG" at bounding box center [280, 234] width 76 height 30
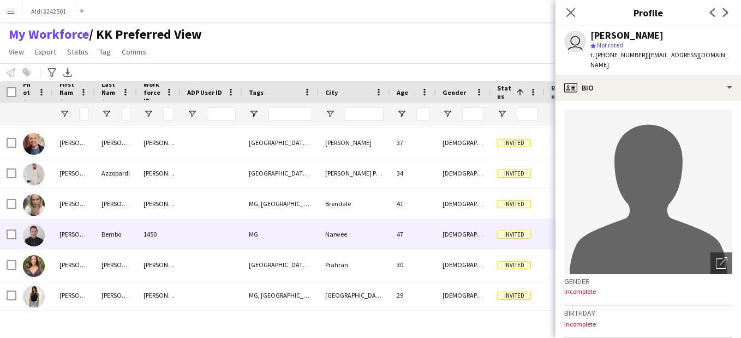
click at [274, 239] on div "MG" at bounding box center [280, 234] width 76 height 30
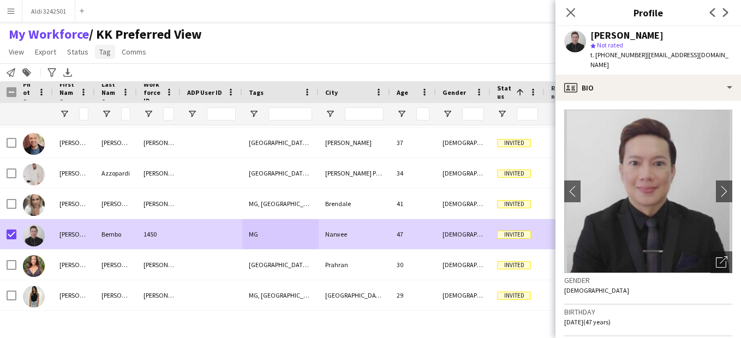
click at [109, 57] on link "Tag" at bounding box center [105, 52] width 20 height 14
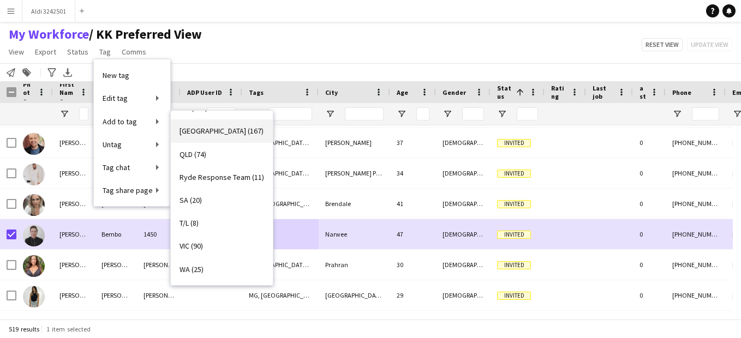
click at [237, 136] on link "[GEOGRAPHIC_DATA] (167)" at bounding box center [222, 131] width 102 height 23
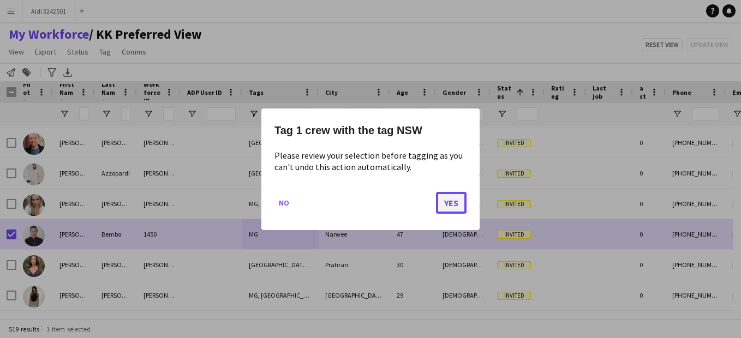
click at [452, 204] on button "Yes" at bounding box center [451, 203] width 31 height 22
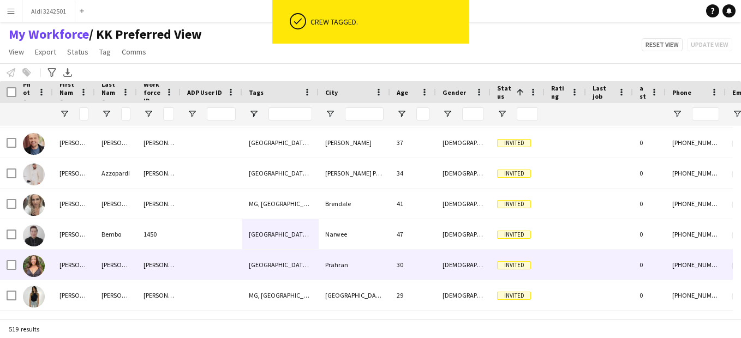
click at [289, 267] on div "[GEOGRAPHIC_DATA], [GEOGRAPHIC_DATA]" at bounding box center [280, 265] width 76 height 30
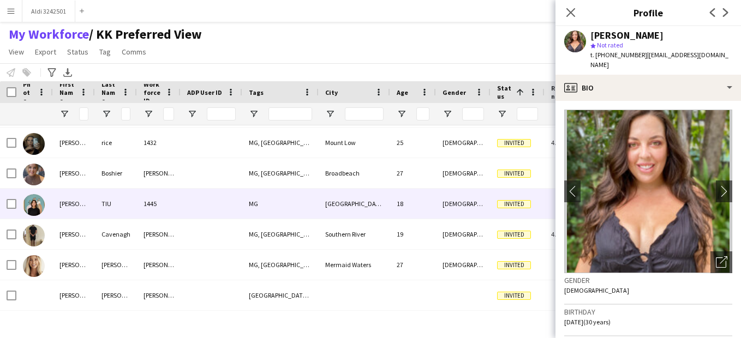
click at [277, 204] on div "MG" at bounding box center [280, 204] width 76 height 30
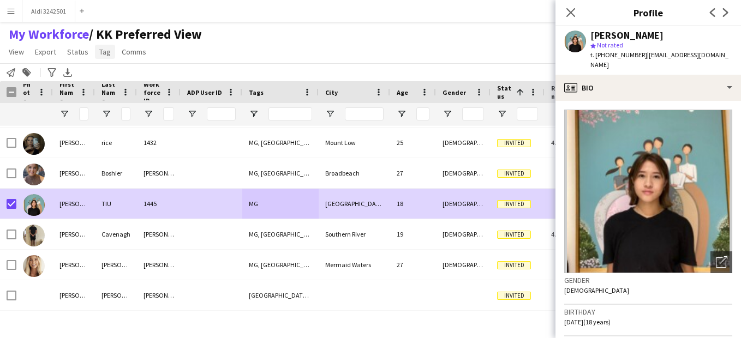
click at [110, 52] on link "Tag" at bounding box center [105, 52] width 20 height 14
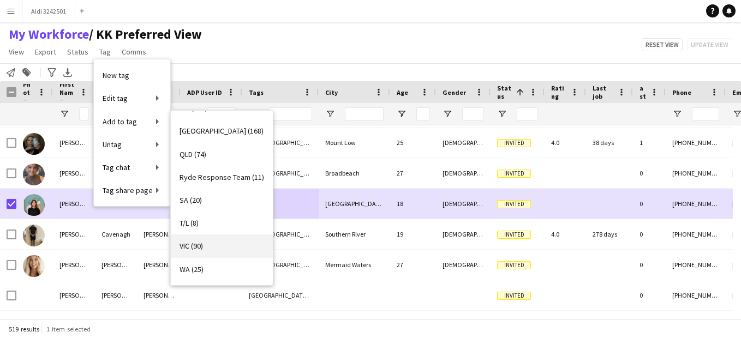
click at [237, 245] on link "VIC (90)" at bounding box center [222, 246] width 102 height 23
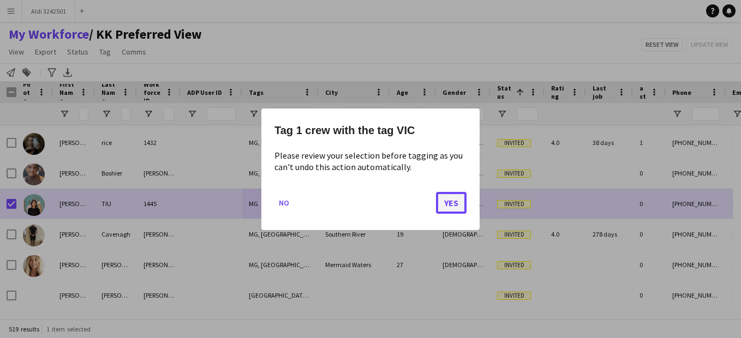
click at [457, 199] on button "Yes" at bounding box center [451, 203] width 31 height 22
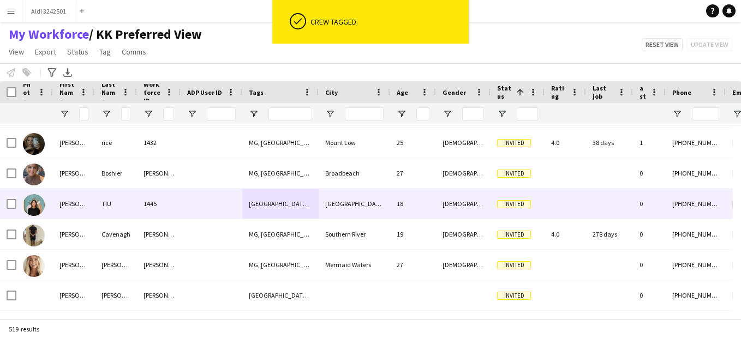
click at [281, 211] on div "[GEOGRAPHIC_DATA], [GEOGRAPHIC_DATA]" at bounding box center [280, 204] width 76 height 30
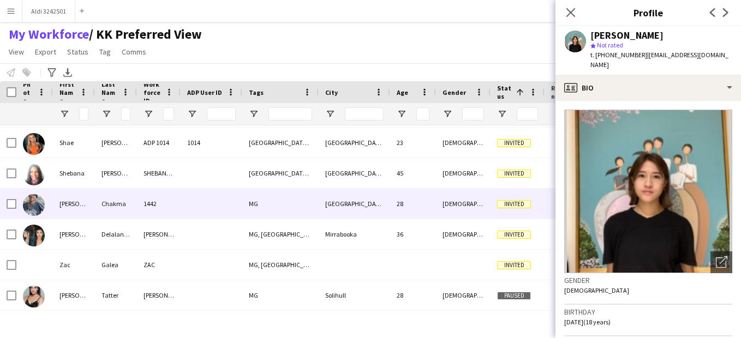
click at [281, 211] on div "MG" at bounding box center [280, 204] width 76 height 30
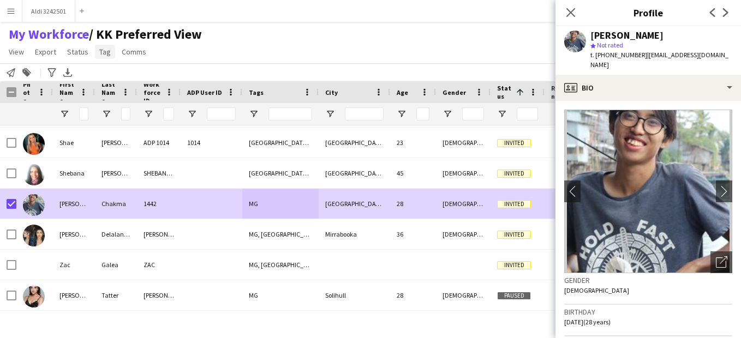
click at [98, 57] on link "Tag" at bounding box center [105, 52] width 20 height 14
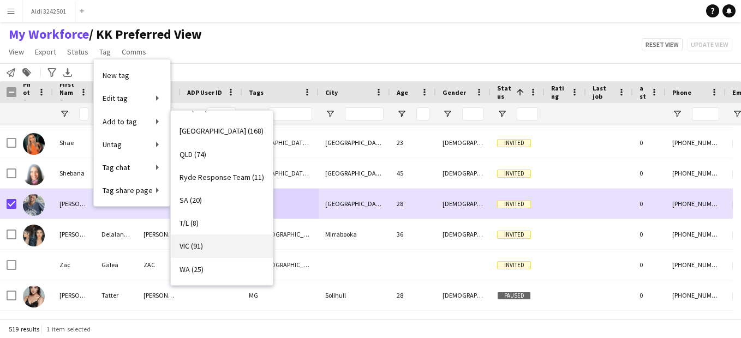
click at [210, 240] on link "VIC (91)" at bounding box center [222, 246] width 102 height 23
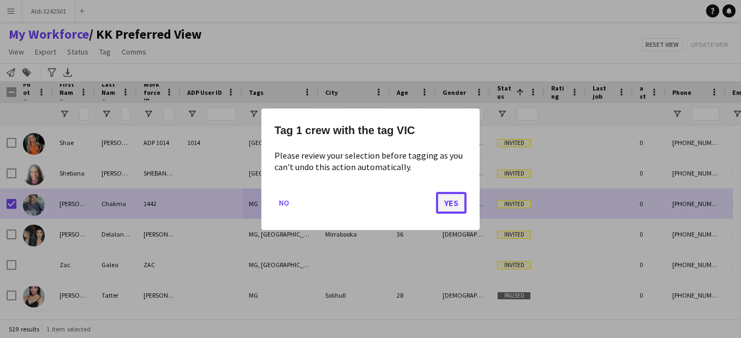
click at [450, 204] on button "Yes" at bounding box center [451, 203] width 31 height 22
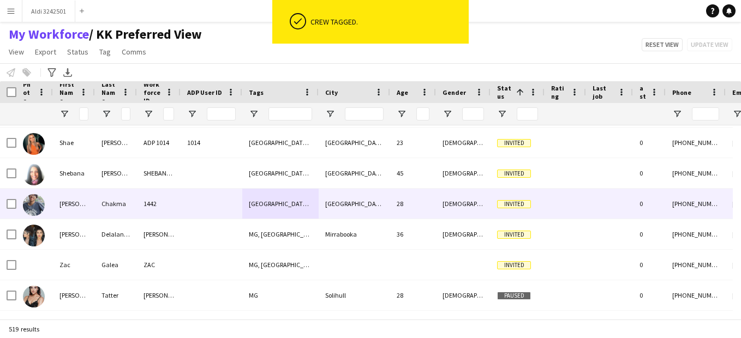
click at [323, 212] on div "[GEOGRAPHIC_DATA]" at bounding box center [355, 204] width 72 height 30
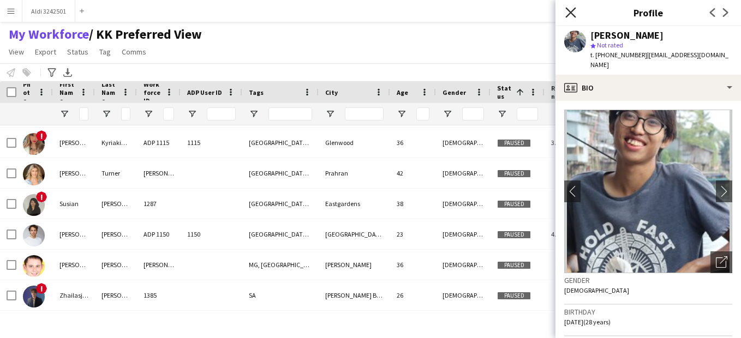
click at [572, 10] on icon "Close pop-in" at bounding box center [571, 12] width 10 height 10
